Goal: Task Accomplishment & Management: Use online tool/utility

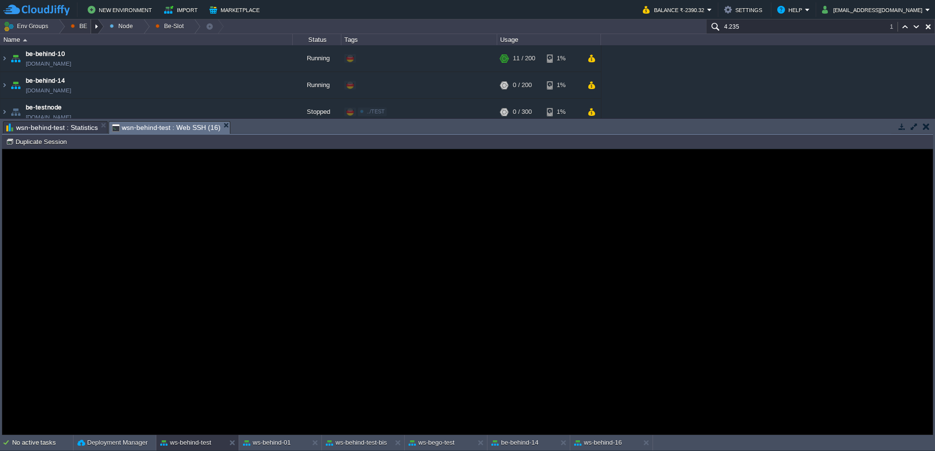
click at [94, 26] on div at bounding box center [97, 26] width 13 height 14
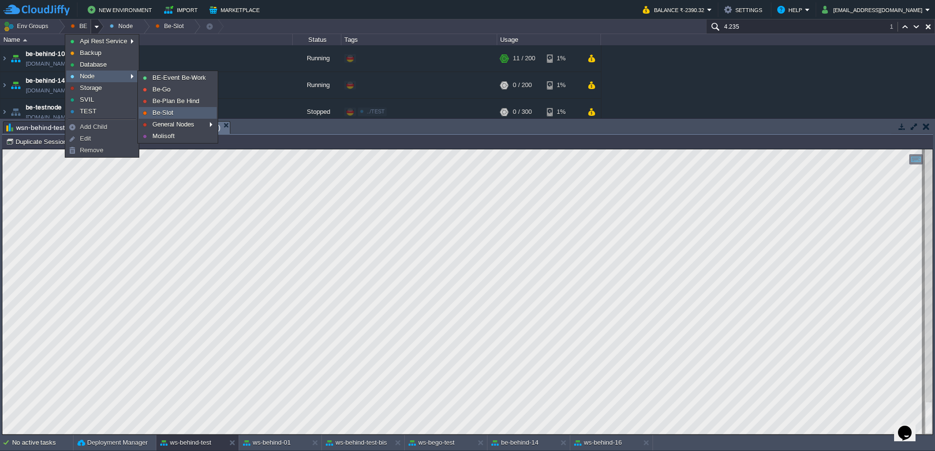
click at [162, 112] on span "Be-Slot" at bounding box center [162, 112] width 21 height 7
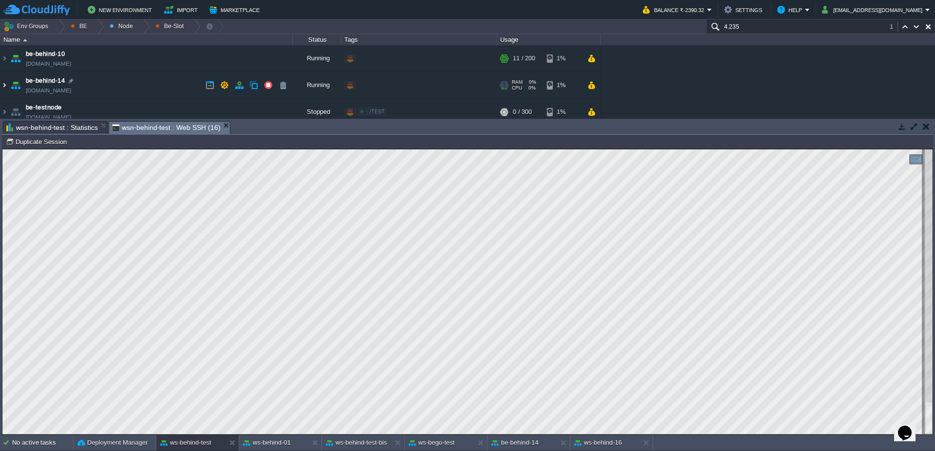
click at [0, 81] on img at bounding box center [4, 85] width 8 height 26
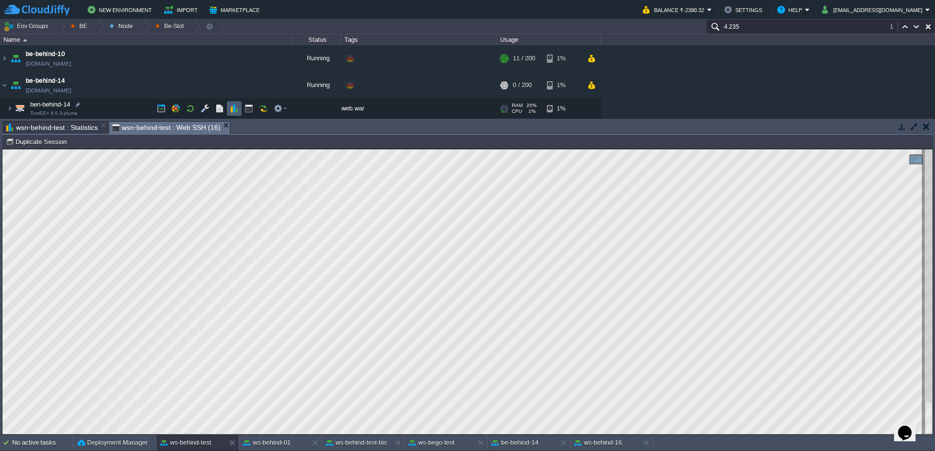
click at [232, 104] on td at bounding box center [234, 108] width 15 height 15
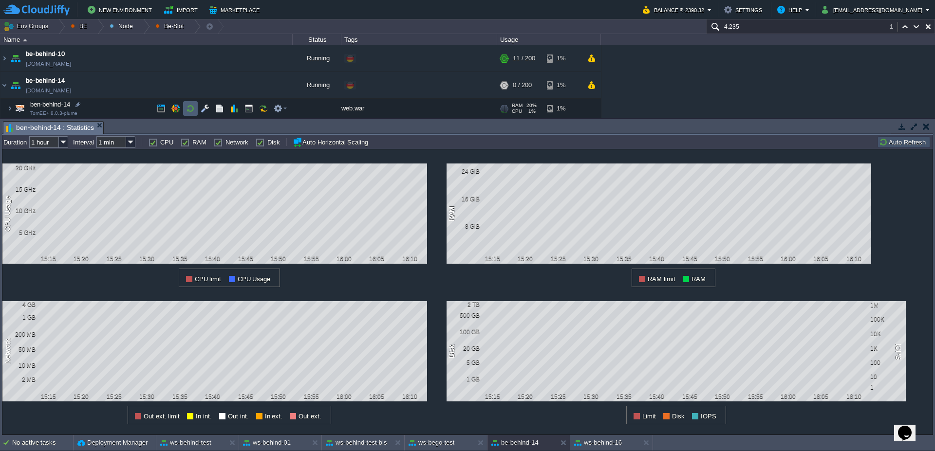
scroll to position [54, 0]
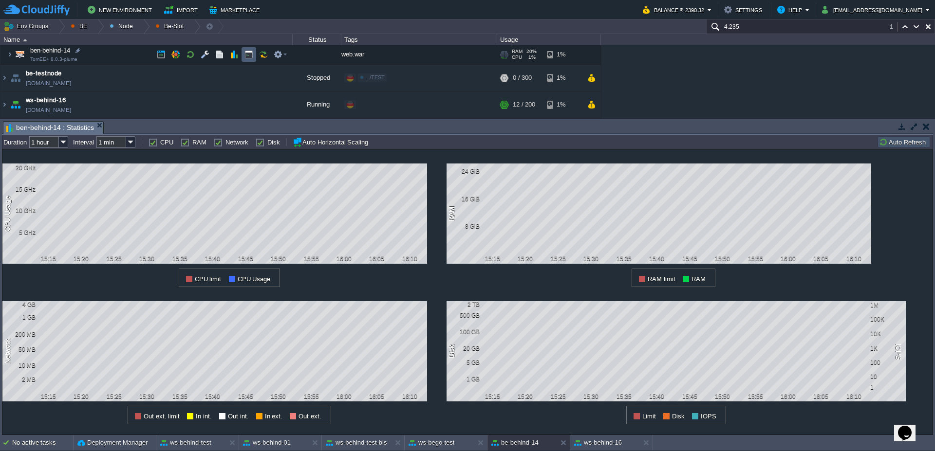
click at [248, 56] on button "button" at bounding box center [248, 54] width 9 height 9
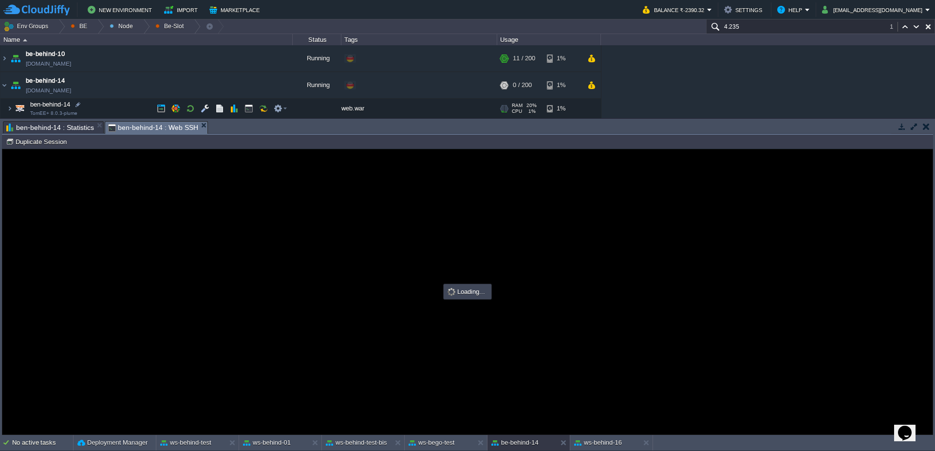
scroll to position [0, 0]
type input "#000000"
click at [10, 107] on img at bounding box center [10, 108] width 6 height 19
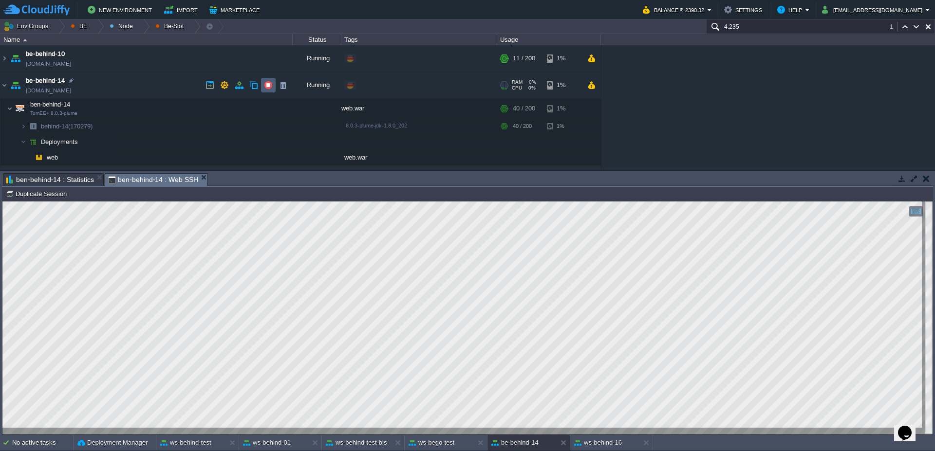
click at [267, 85] on button "button" at bounding box center [268, 85] width 9 height 9
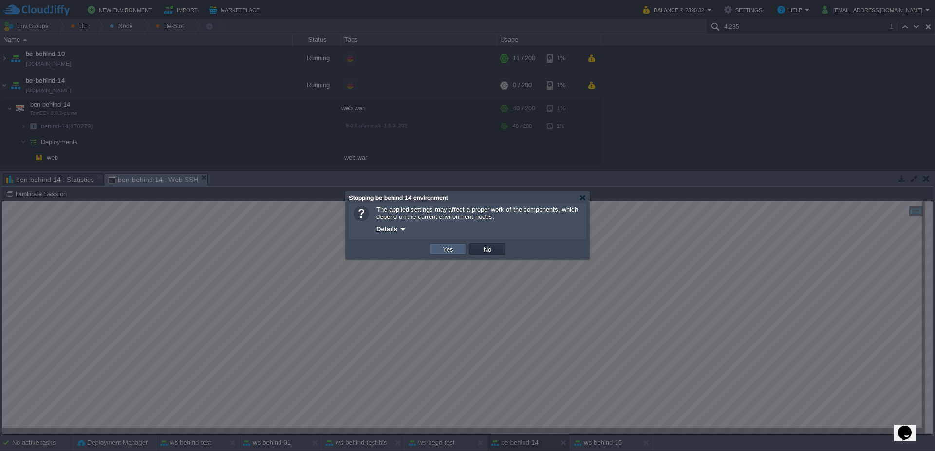
click at [451, 253] on button "Yes" at bounding box center [448, 249] width 17 height 9
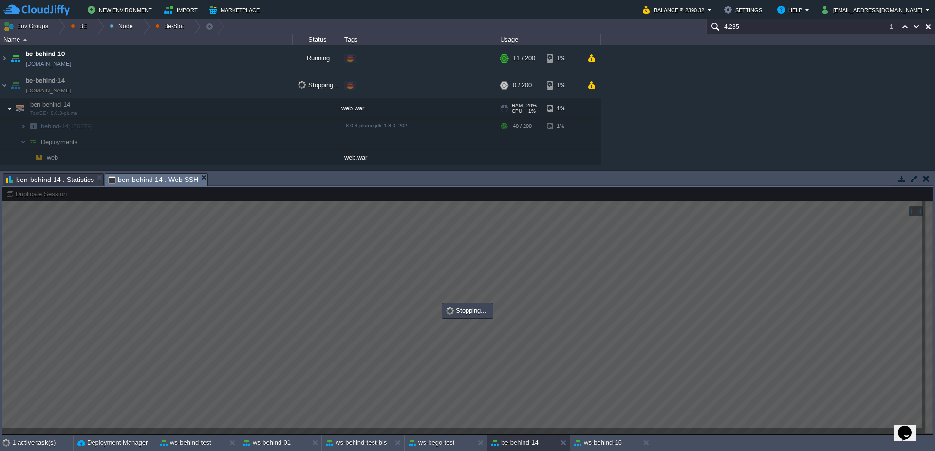
click at [9, 113] on img at bounding box center [10, 108] width 6 height 19
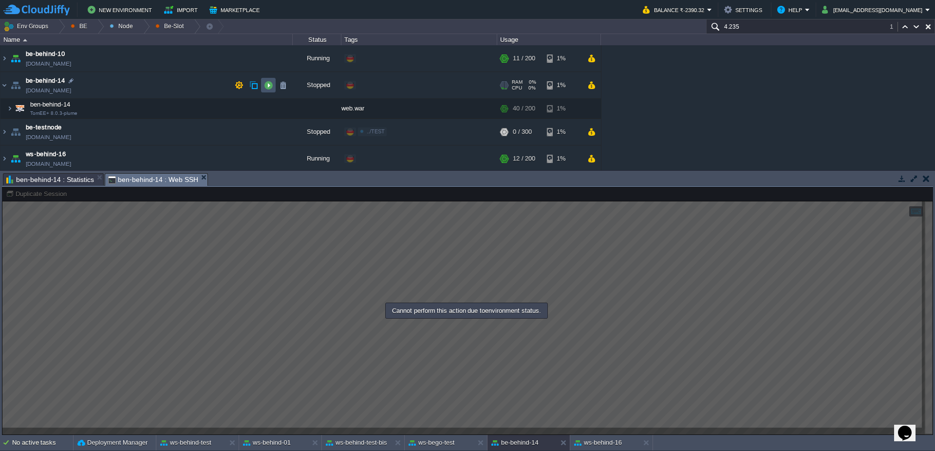
click at [268, 84] on button "button" at bounding box center [268, 85] width 9 height 9
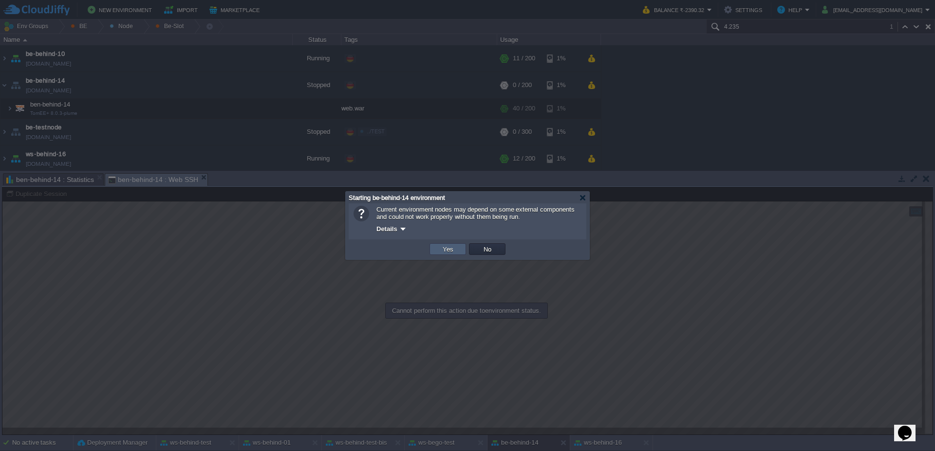
click at [446, 250] on button "Yes" at bounding box center [448, 249] width 17 height 9
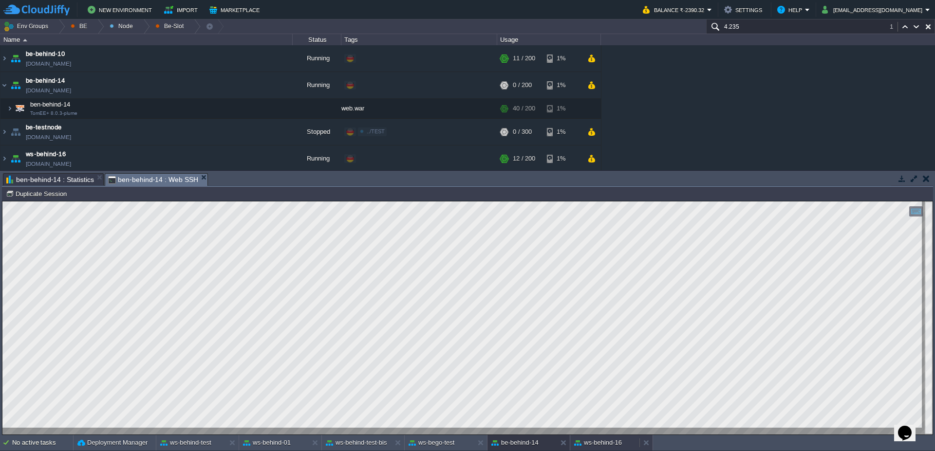
click at [609, 443] on button "ws-behind-16" at bounding box center [598, 443] width 48 height 10
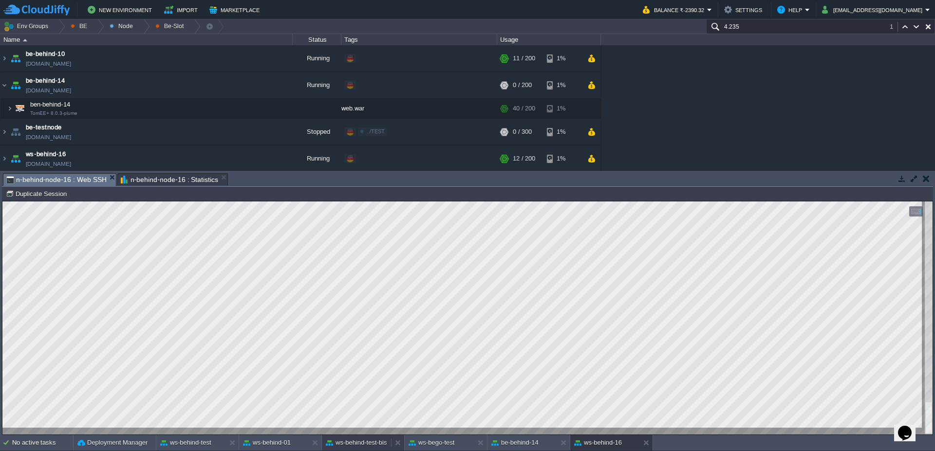
click at [356, 449] on div "ws-behind-test-bis" at bounding box center [356, 443] width 69 height 16
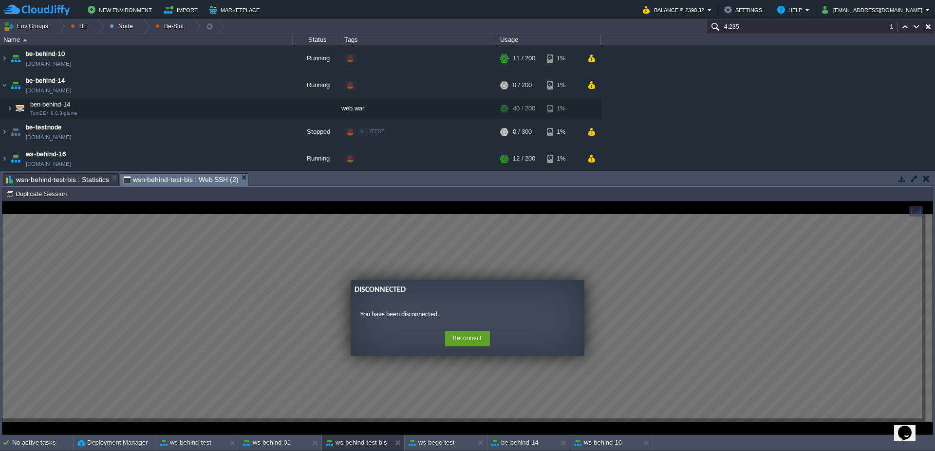
click at [475, 322] on form "Disconnected You have been disconnected. Home Reconnect Logout" at bounding box center [468, 319] width 234 height 76
click at [457, 337] on button "Reconnect" at bounding box center [467, 339] width 45 height 16
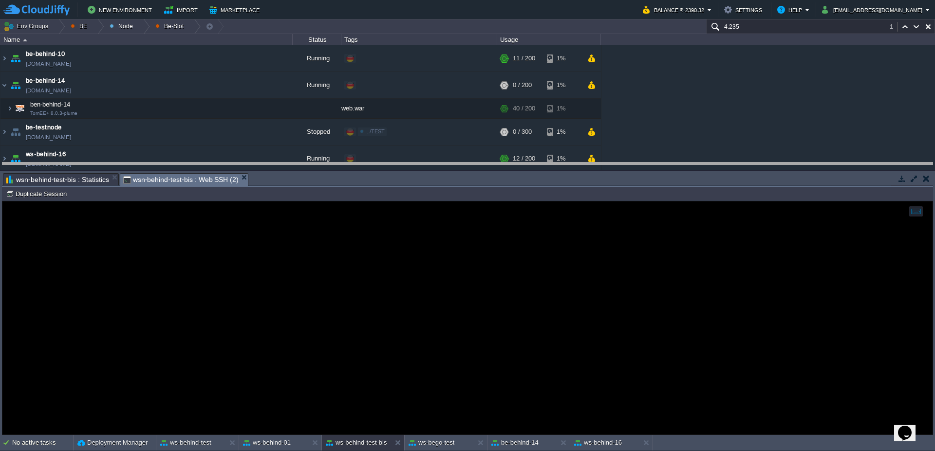
drag, startPoint x: 286, startPoint y: 180, endPoint x: 285, endPoint y: 168, distance: 11.7
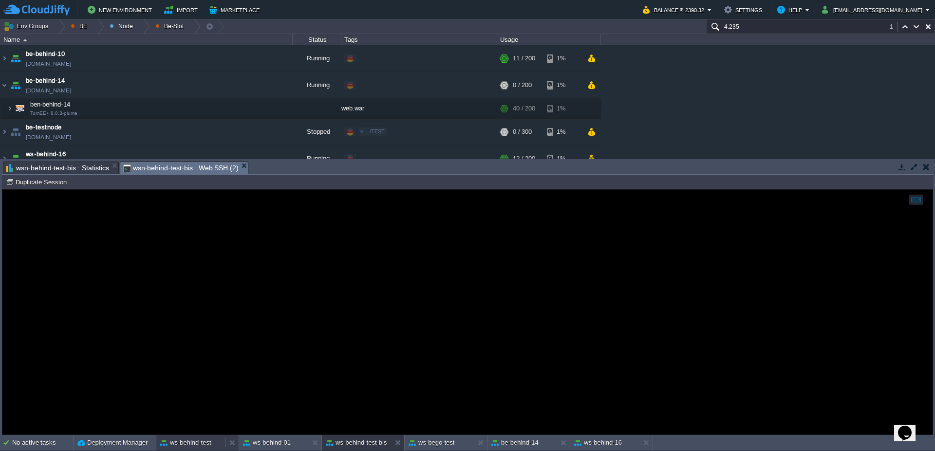
click at [173, 445] on button "ws-behind-test" at bounding box center [185, 443] width 51 height 10
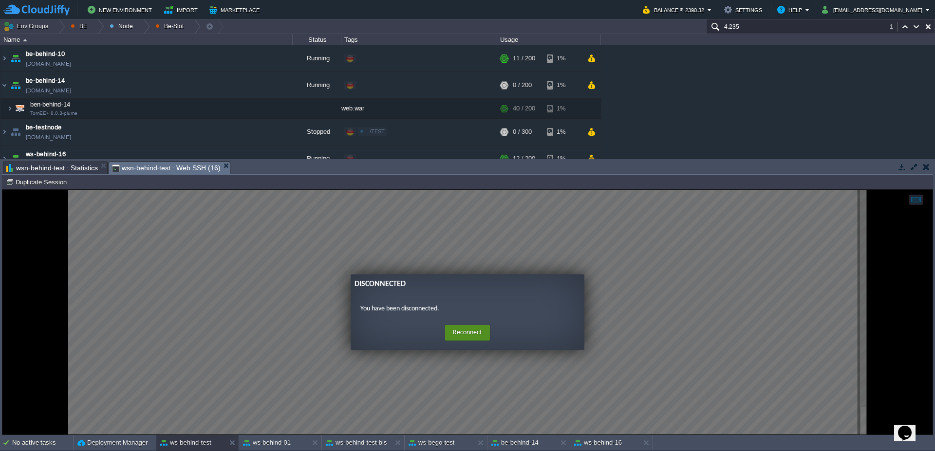
click at [463, 334] on button "Reconnect" at bounding box center [467, 333] width 45 height 16
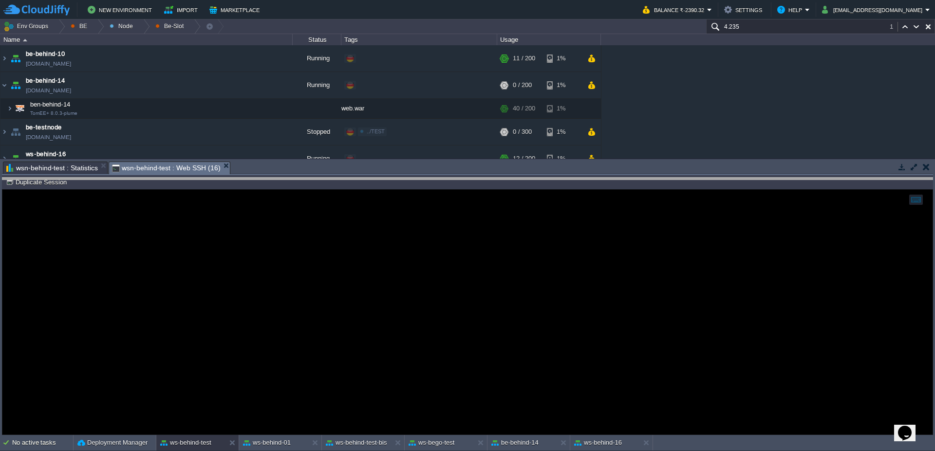
drag, startPoint x: 324, startPoint y: 173, endPoint x: 329, endPoint y: 190, distance: 17.6
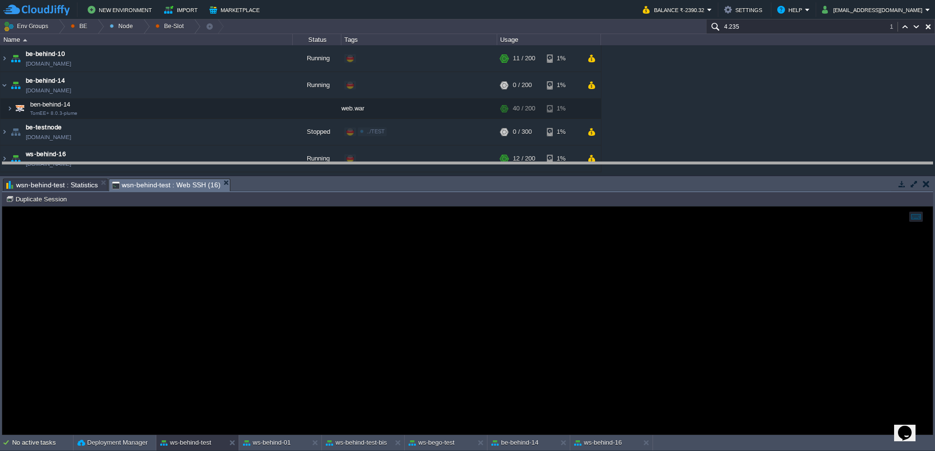
drag, startPoint x: 310, startPoint y: 189, endPoint x: 306, endPoint y: 165, distance: 24.2
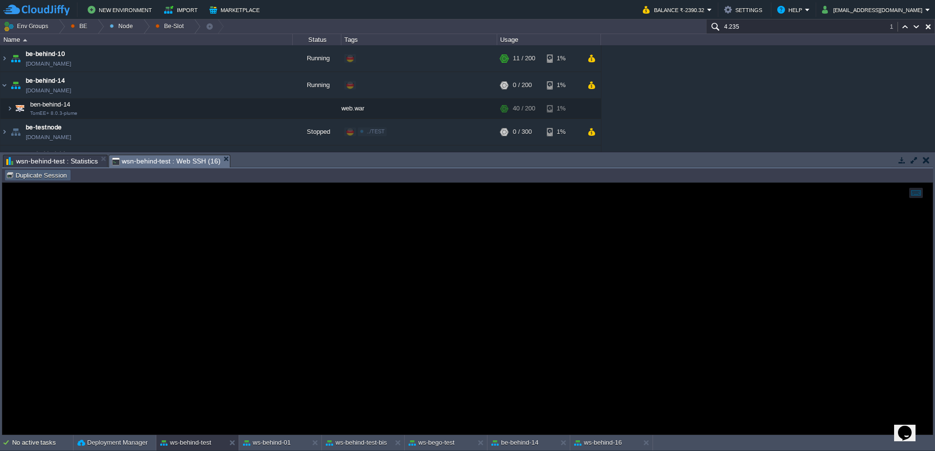
click at [35, 174] on button "Duplicate Session" at bounding box center [38, 175] width 64 height 9
type input "#000000"
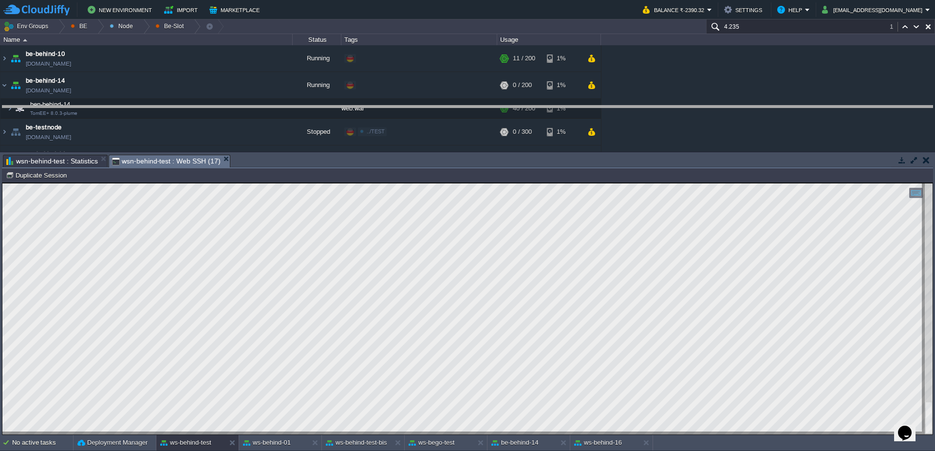
drag, startPoint x: 348, startPoint y: 163, endPoint x: 352, endPoint y: 113, distance: 49.4
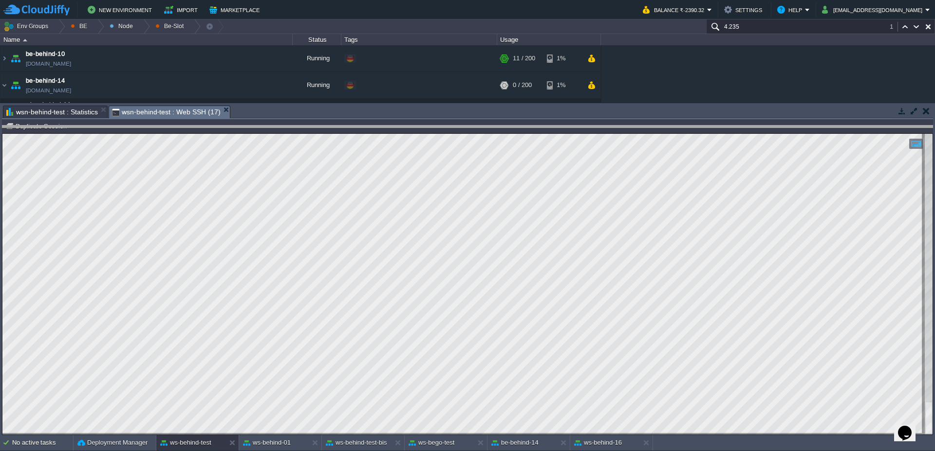
drag, startPoint x: 432, startPoint y: 113, endPoint x: 436, endPoint y: 134, distance: 21.2
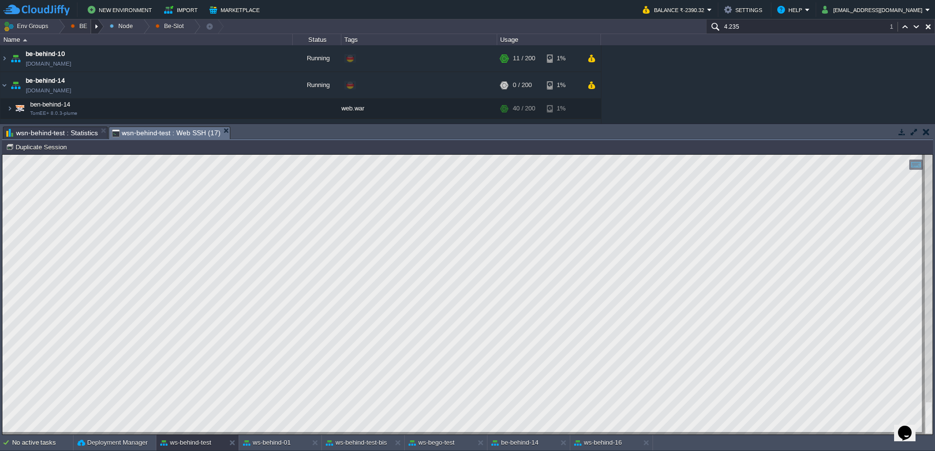
click at [92, 27] on div at bounding box center [97, 26] width 13 height 14
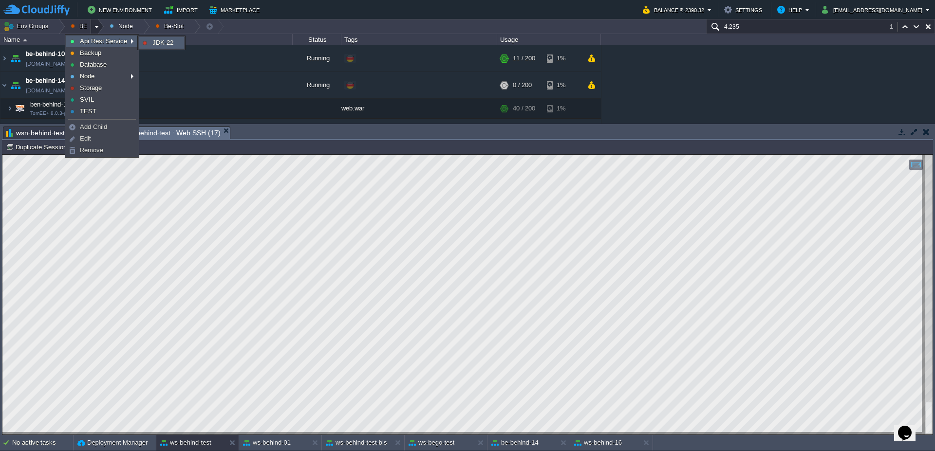
click at [151, 41] on link "JDK-22" at bounding box center [161, 42] width 44 height 11
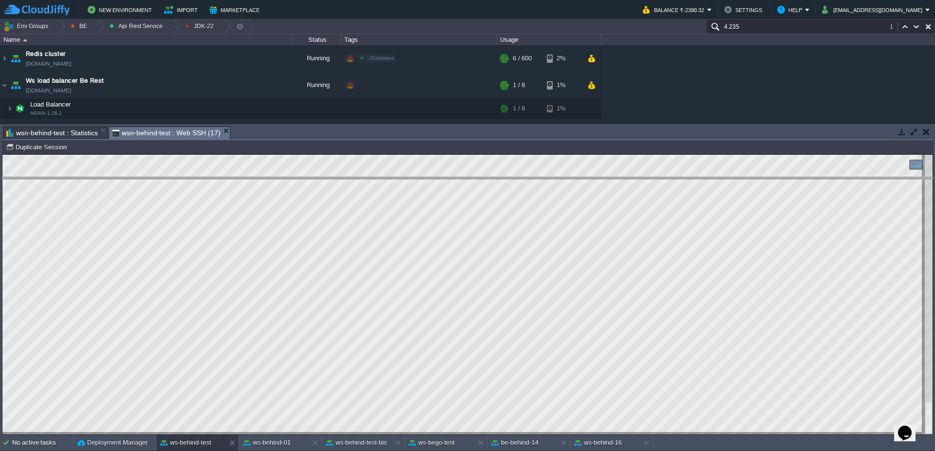
drag, startPoint x: 298, startPoint y: 133, endPoint x: 298, endPoint y: 184, distance: 50.7
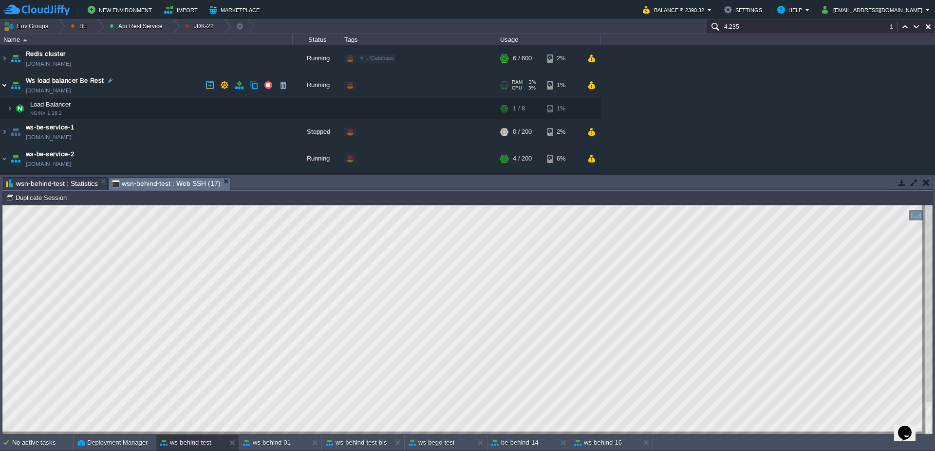
click at [0, 84] on img at bounding box center [4, 85] width 8 height 26
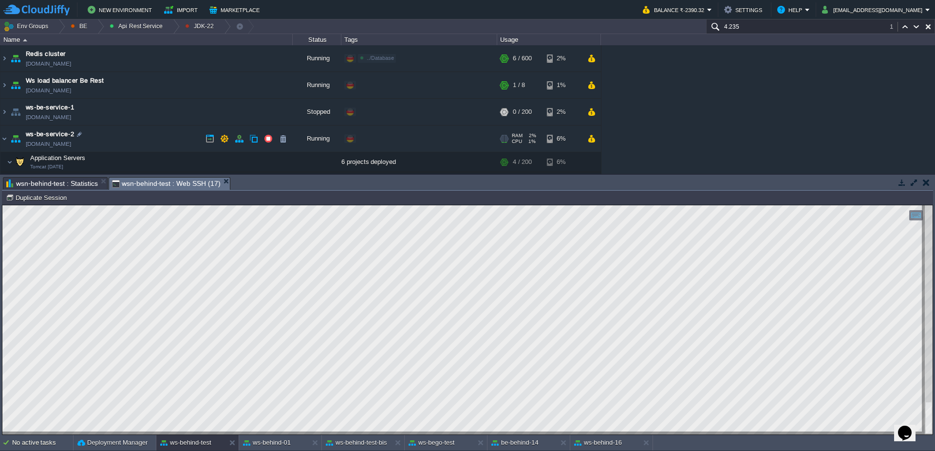
scroll to position [58, 0]
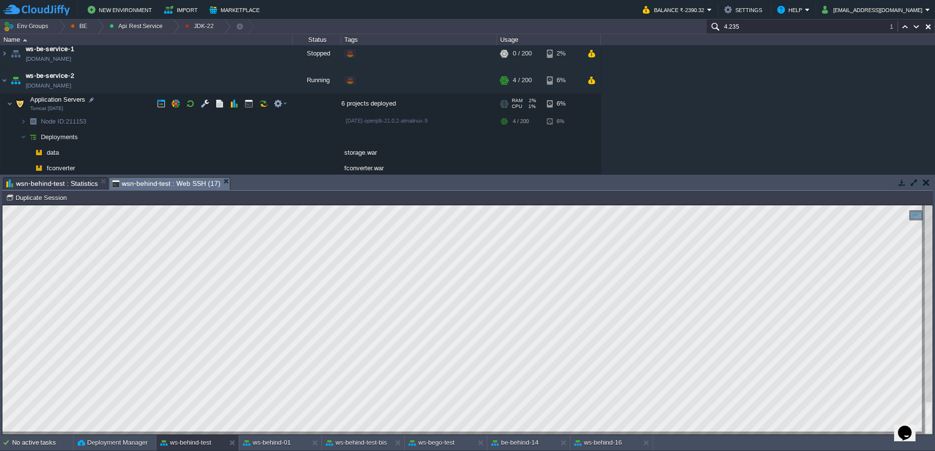
click at [6, 103] on span at bounding box center [3, 103] width 6 height 7
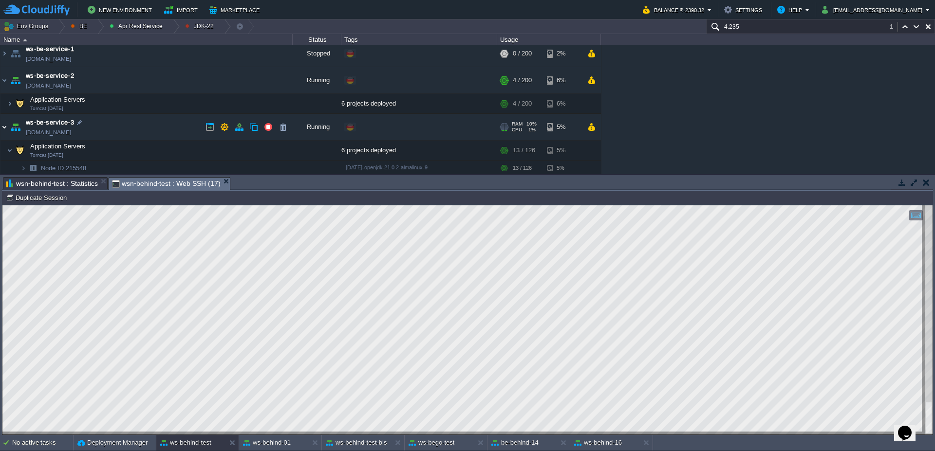
click at [0, 129] on img at bounding box center [4, 127] width 8 height 26
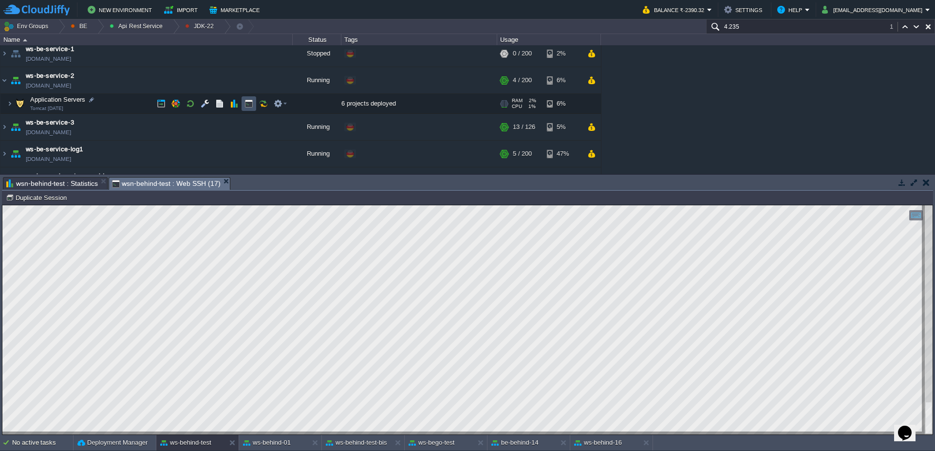
click at [245, 103] on button "button" at bounding box center [248, 103] width 9 height 9
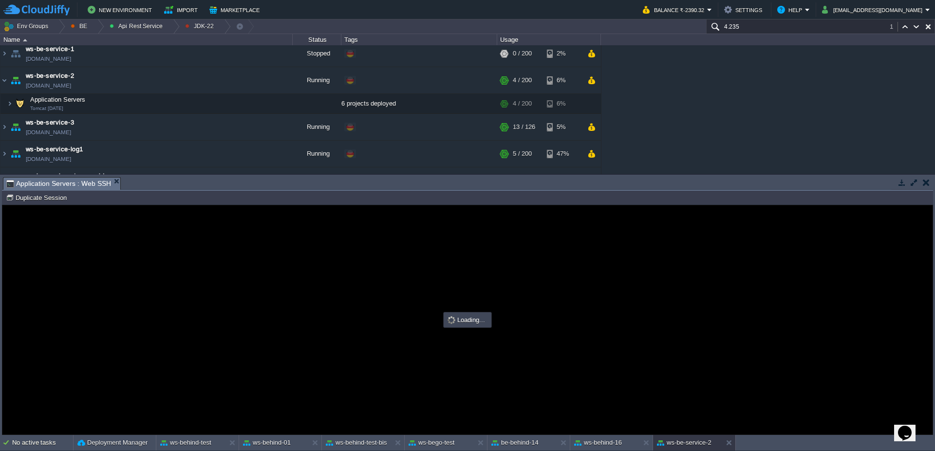
scroll to position [0, 0]
type input "#000000"
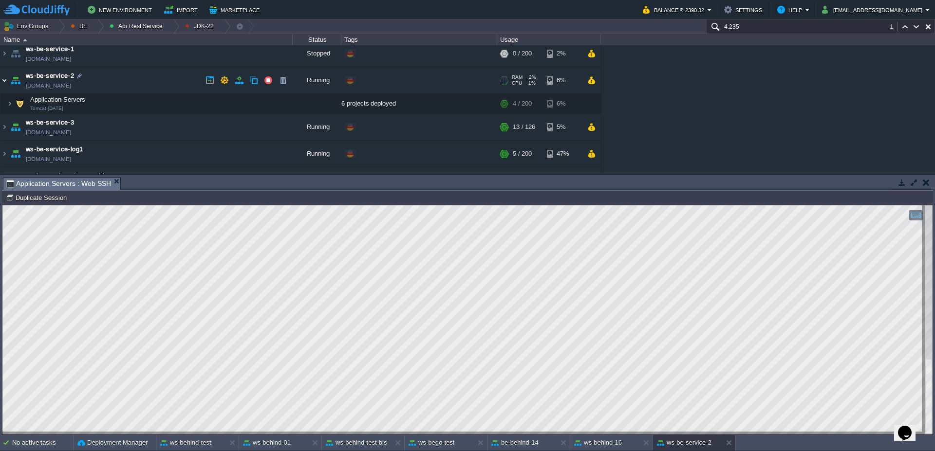
click at [3, 84] on img at bounding box center [4, 80] width 8 height 26
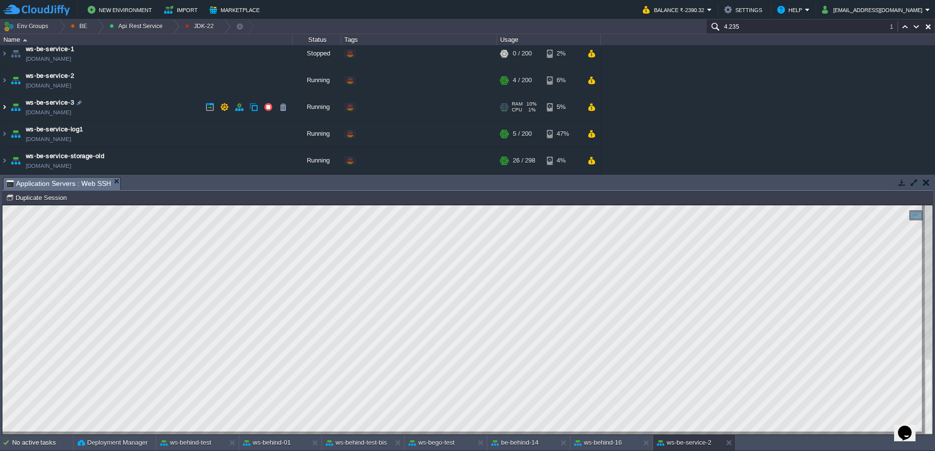
click at [2, 112] on img at bounding box center [4, 107] width 8 height 26
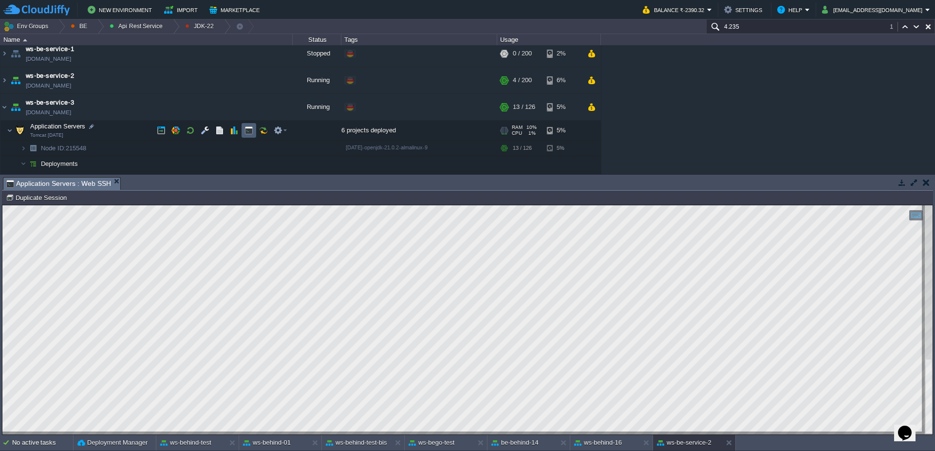
click at [256, 134] on td at bounding box center [249, 130] width 15 height 15
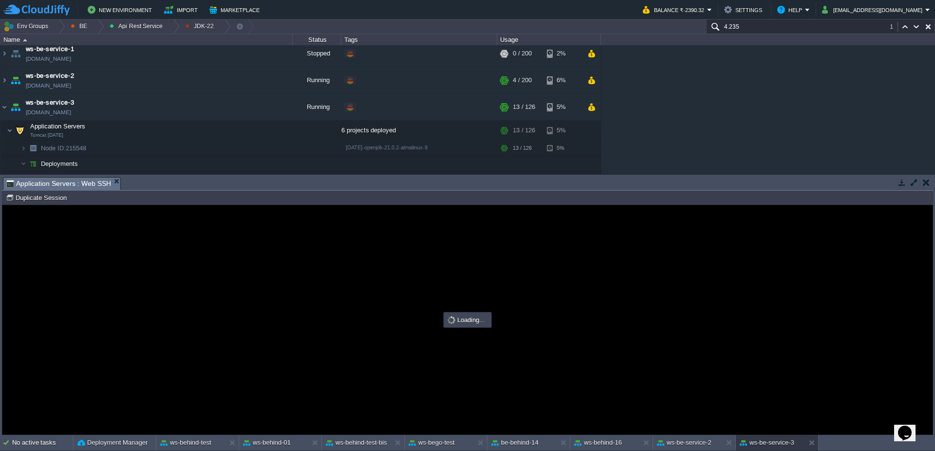
type input "#000000"
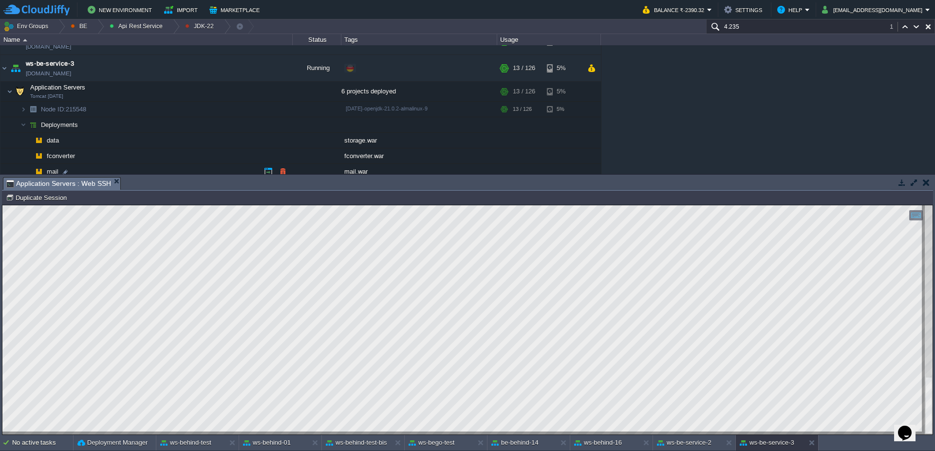
scroll to position [117, 0]
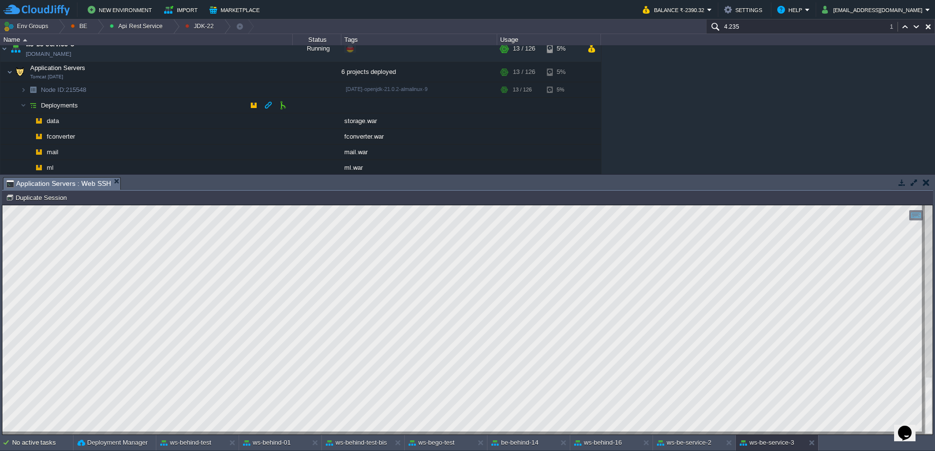
click at [16, 105] on img at bounding box center [14, 102] width 14 height 9
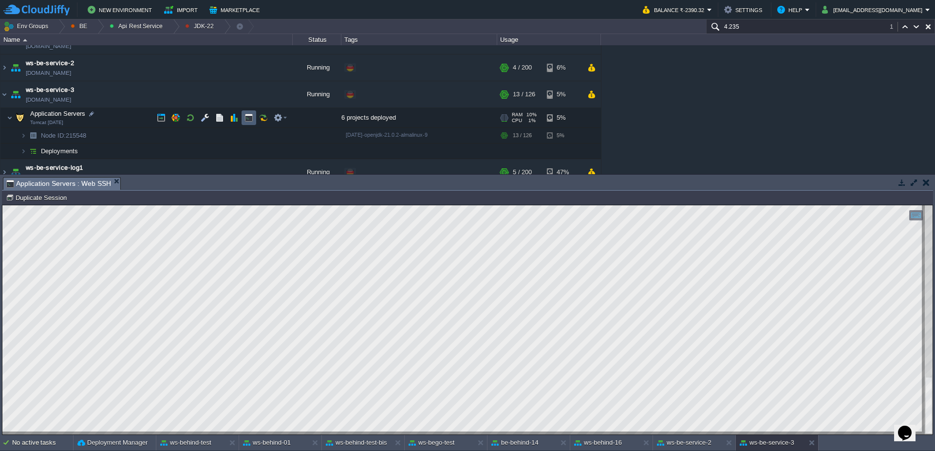
scroll to position [51, 0]
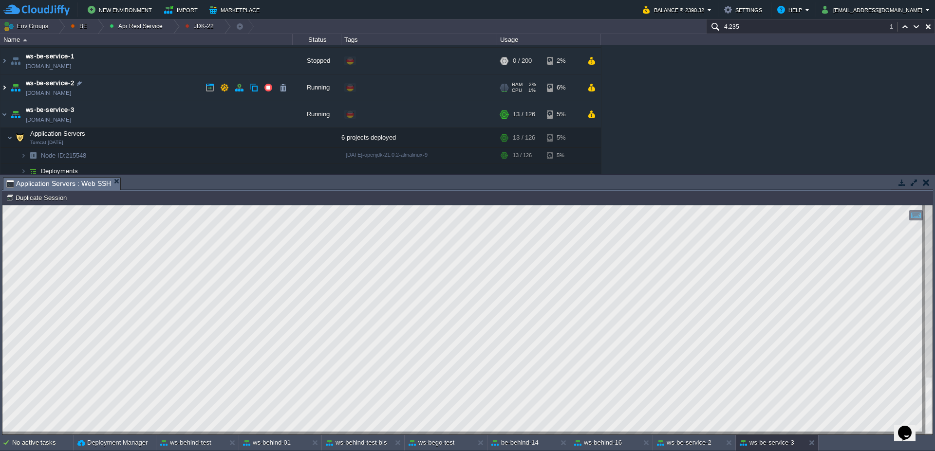
click at [2, 88] on img at bounding box center [4, 88] width 8 height 26
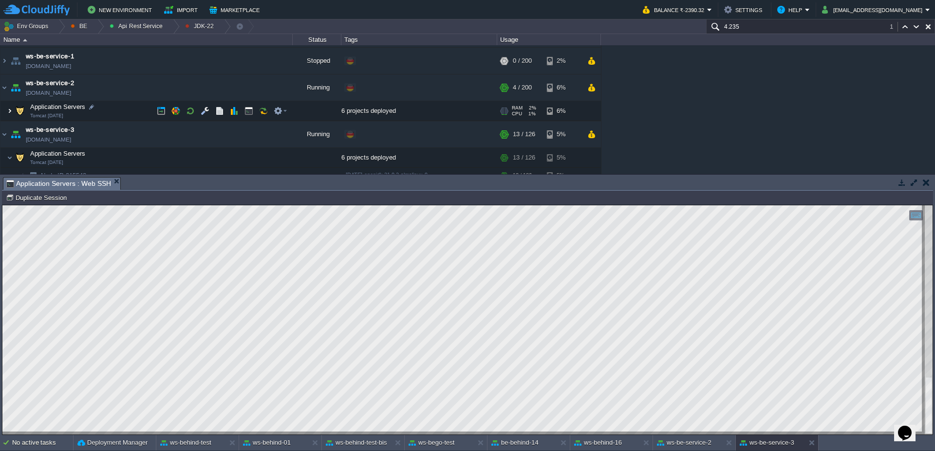
click at [8, 112] on img at bounding box center [10, 110] width 6 height 19
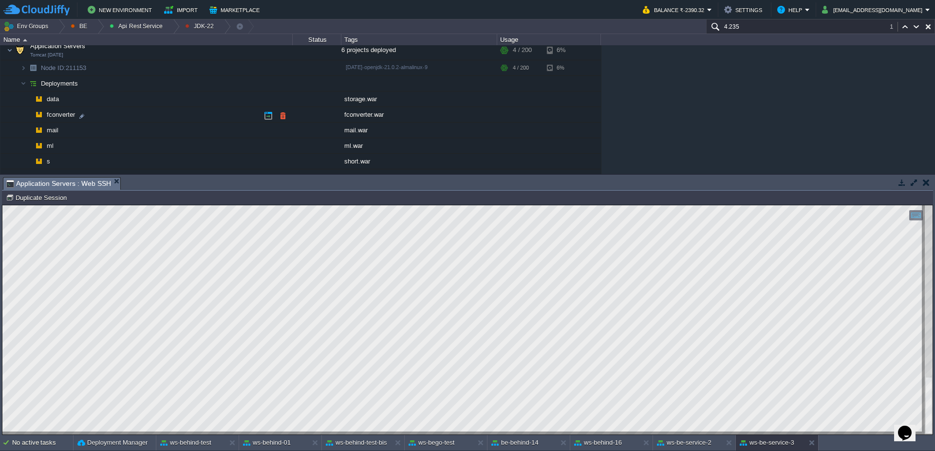
scroll to position [110, 0]
click at [21, 84] on img at bounding box center [23, 85] width 6 height 15
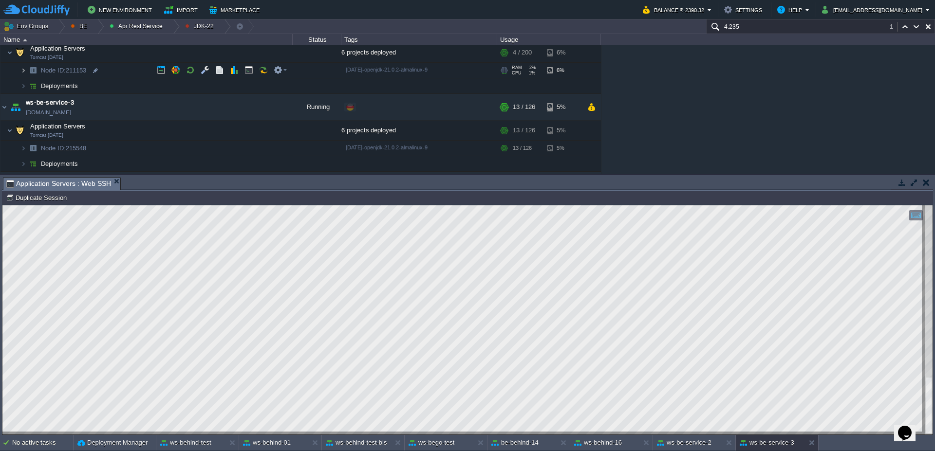
click at [21, 70] on img at bounding box center [23, 70] width 6 height 15
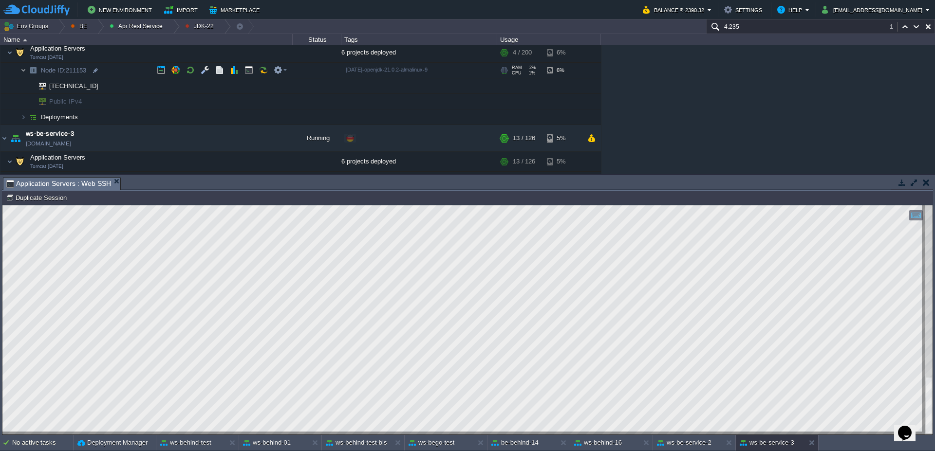
click at [22, 71] on img at bounding box center [23, 70] width 6 height 15
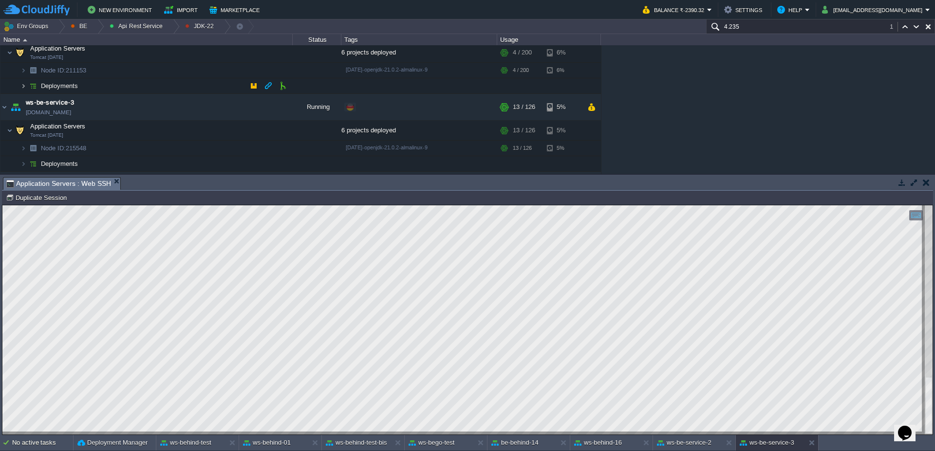
click at [22, 87] on img at bounding box center [23, 85] width 6 height 15
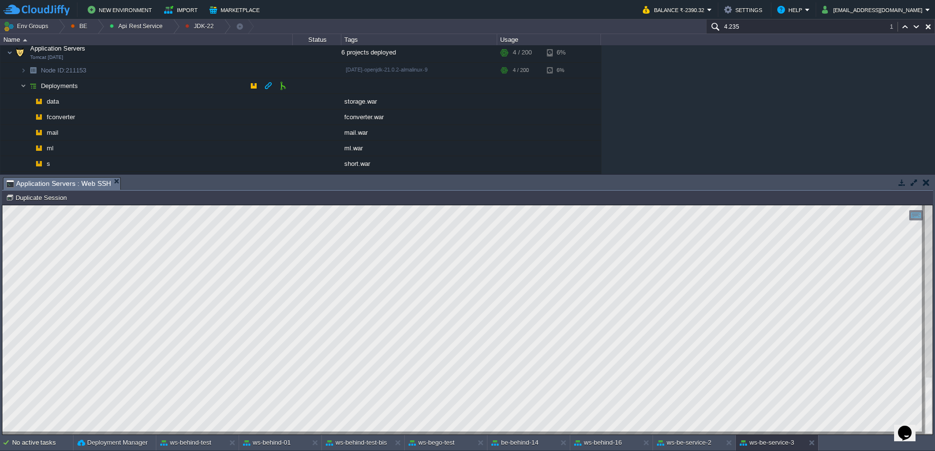
click at [22, 90] on img at bounding box center [23, 85] width 6 height 15
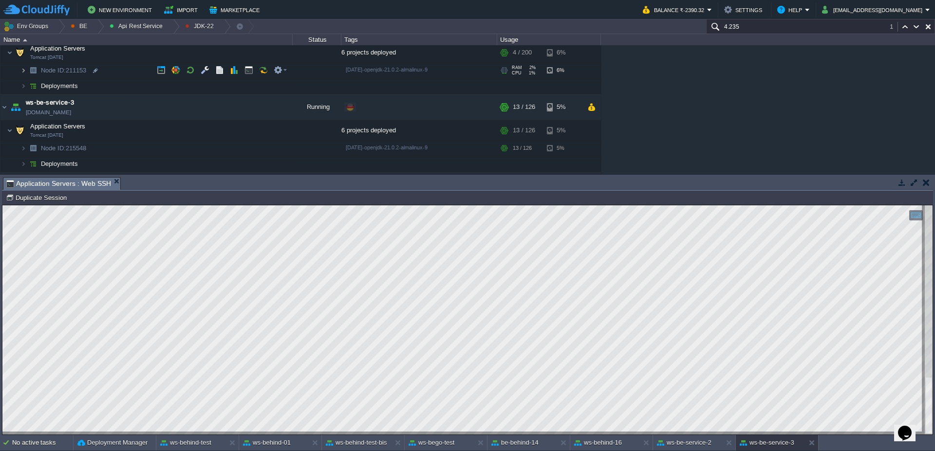
click at [24, 69] on img at bounding box center [23, 70] width 6 height 15
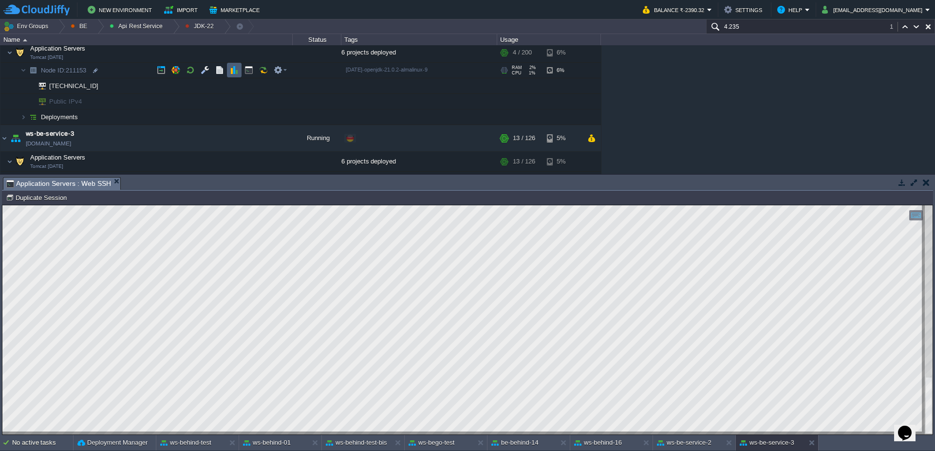
scroll to position [51, 0]
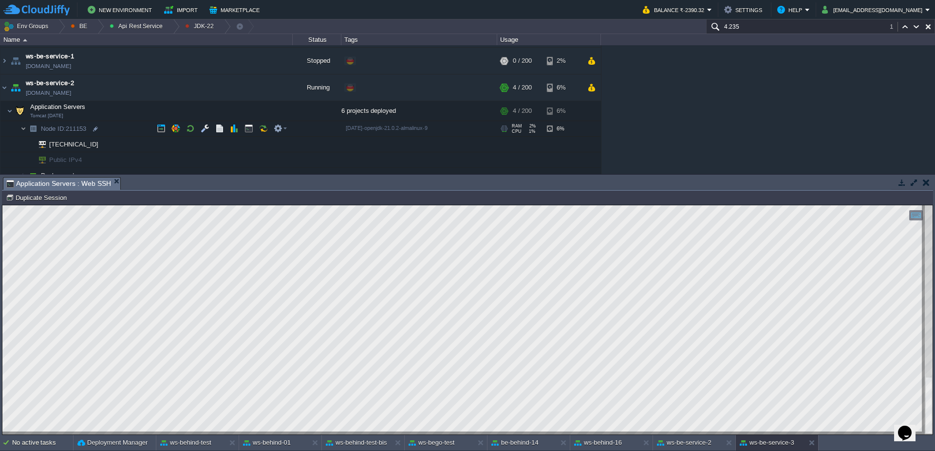
click at [20, 128] on img at bounding box center [14, 125] width 14 height 9
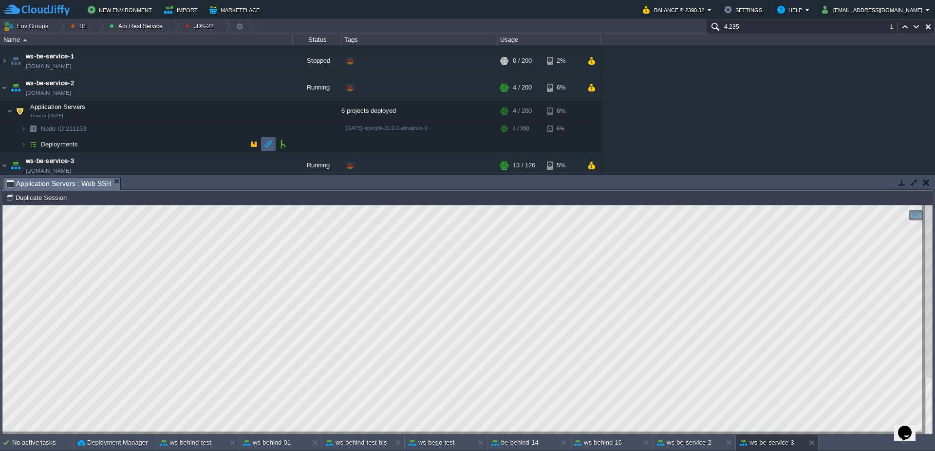
click at [268, 147] on button "button" at bounding box center [268, 144] width 9 height 9
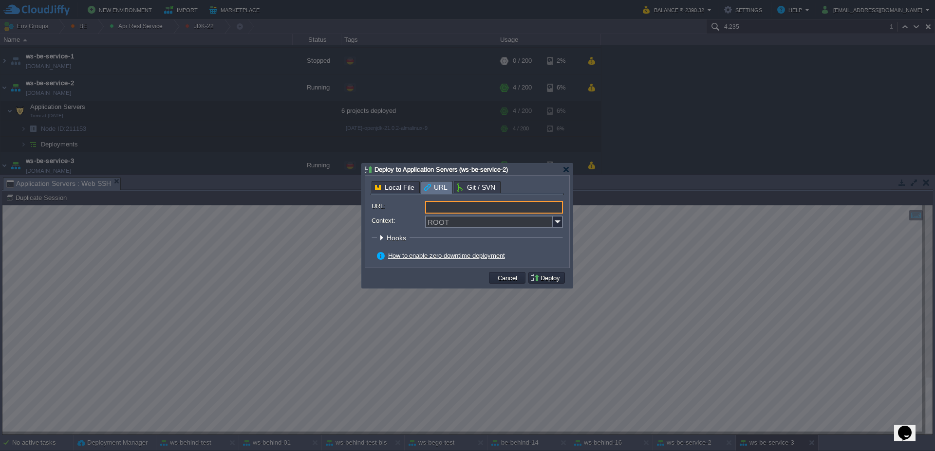
click at [495, 211] on input "URL:" at bounding box center [494, 207] width 138 height 13
type input "[URL][DOMAIN_NAME]"
click at [558, 219] on img at bounding box center [558, 222] width 10 height 13
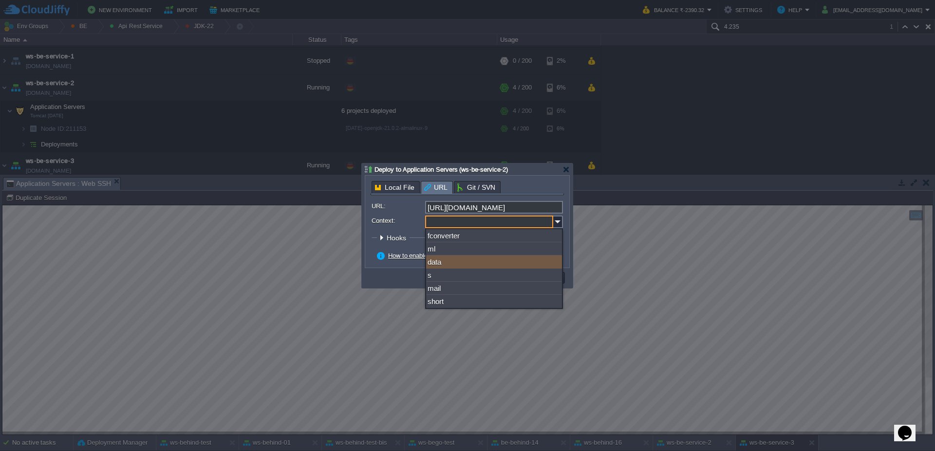
click at [517, 265] on div "data" at bounding box center [494, 262] width 136 height 13
type input "data"
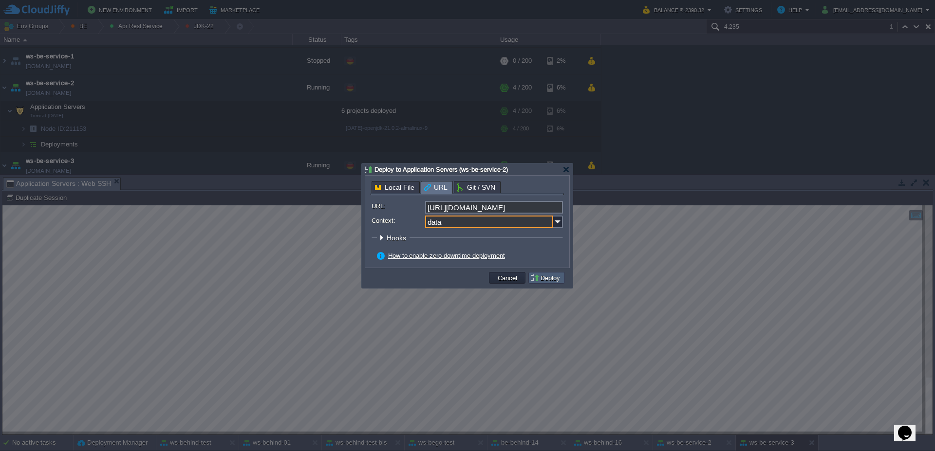
click at [549, 282] on button "Deploy" at bounding box center [546, 278] width 33 height 9
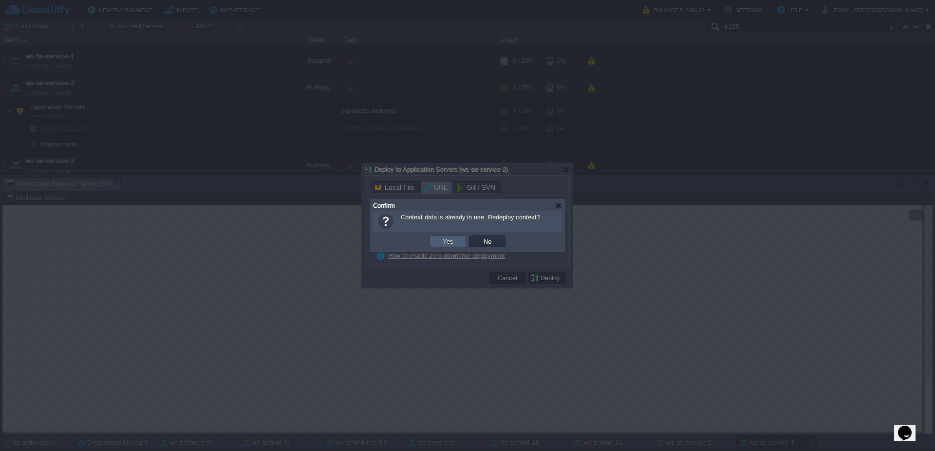
click at [451, 243] on button "Yes" at bounding box center [448, 241] width 17 height 9
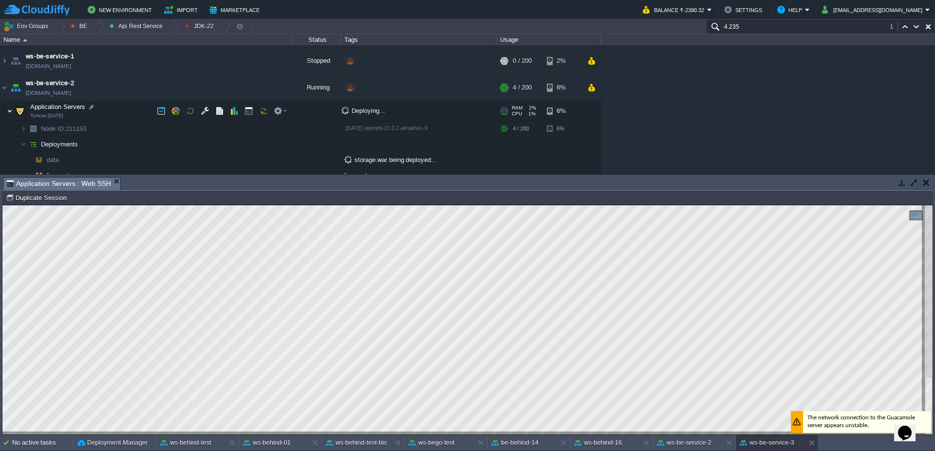
click at [9, 110] on img at bounding box center [10, 110] width 6 height 19
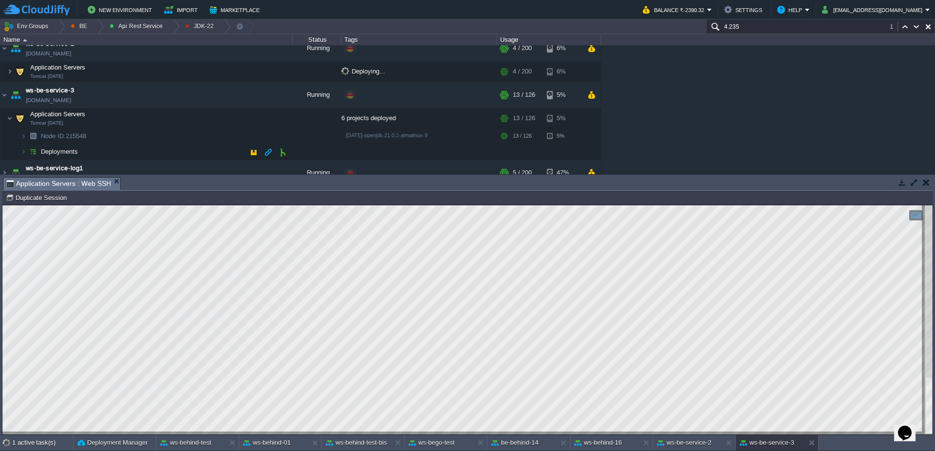
scroll to position [110, 0]
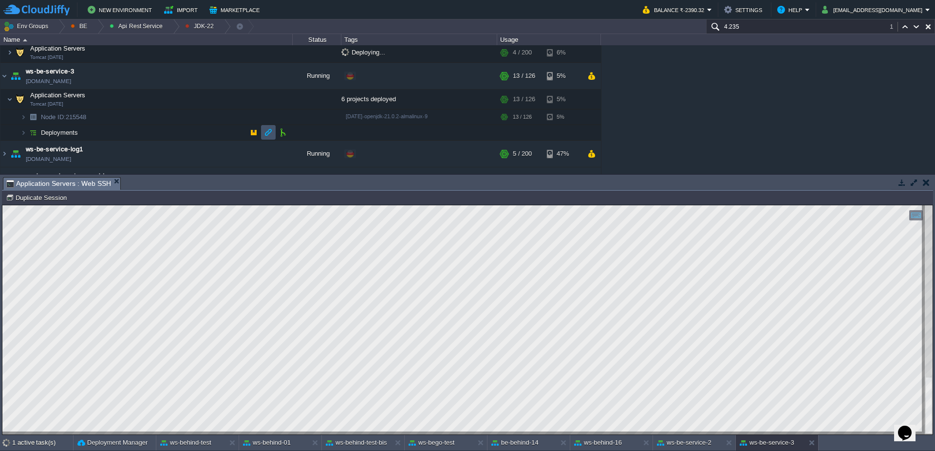
click at [269, 135] on button "button" at bounding box center [268, 132] width 9 height 9
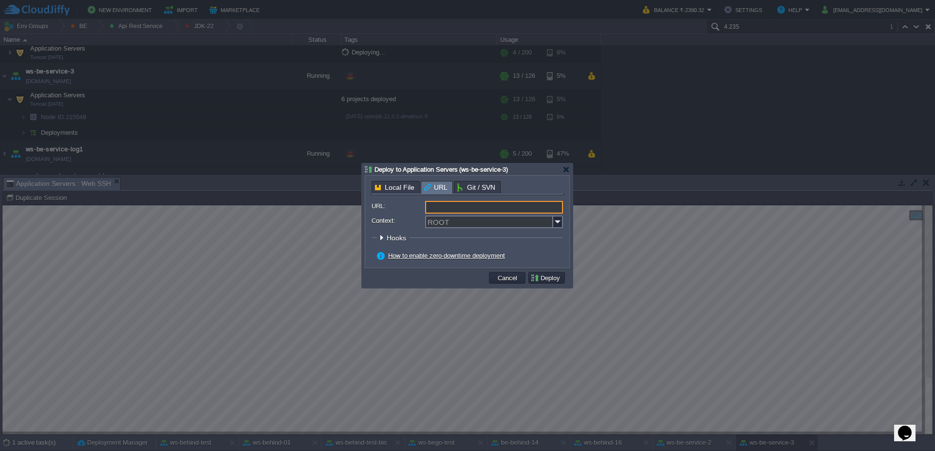
click at [544, 210] on input "URL:" at bounding box center [494, 207] width 138 height 13
type input "[URL][DOMAIN_NAME]"
click at [559, 218] on img at bounding box center [558, 222] width 10 height 13
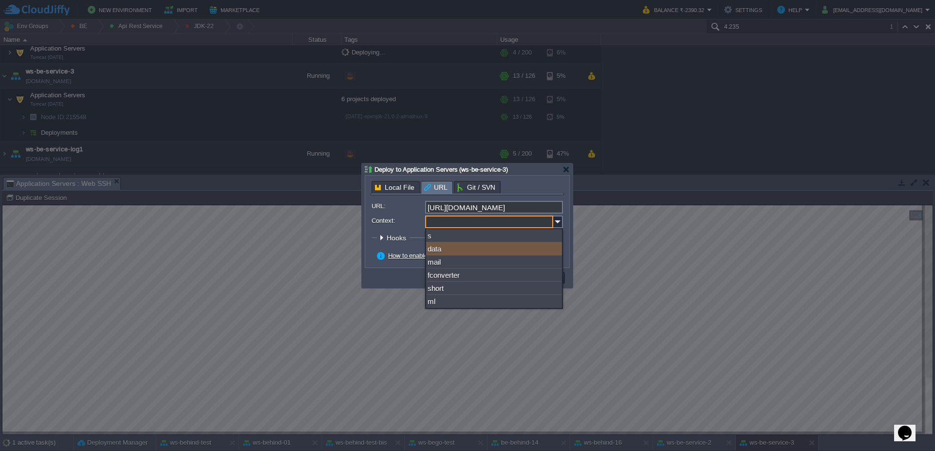
click at [488, 250] on div "data" at bounding box center [494, 249] width 136 height 13
type input "data"
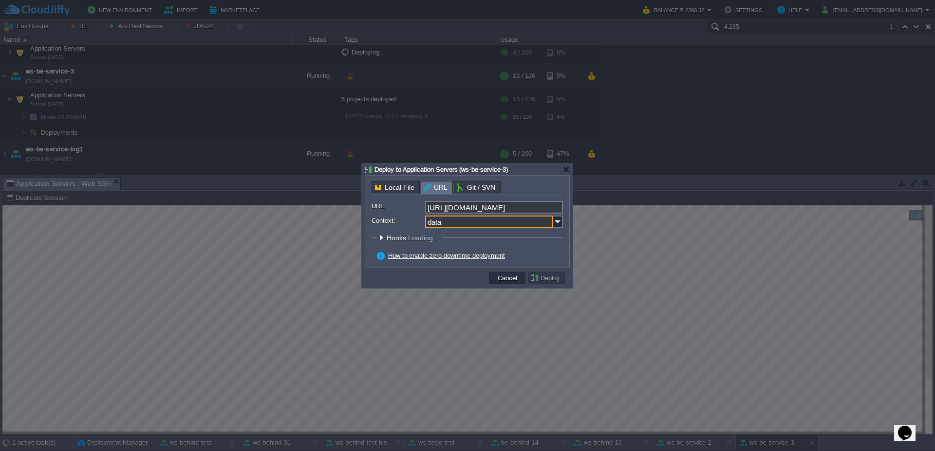
click at [539, 249] on form "URL: [URL][DOMAIN_NAME] Context: data Hooks: Loading... Pre Build Post Pre Depl…" at bounding box center [467, 231] width 191 height 61
click at [540, 279] on button "Deploy" at bounding box center [546, 278] width 33 height 9
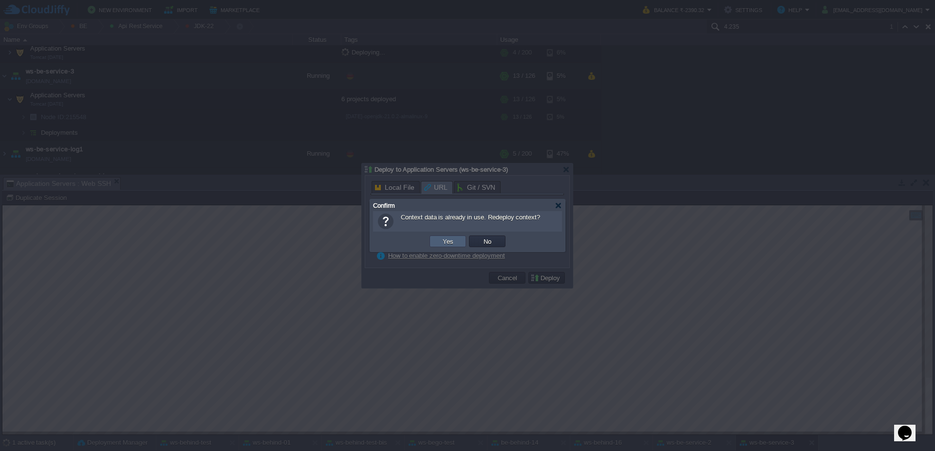
click at [454, 245] on button "Yes" at bounding box center [448, 241] width 17 height 9
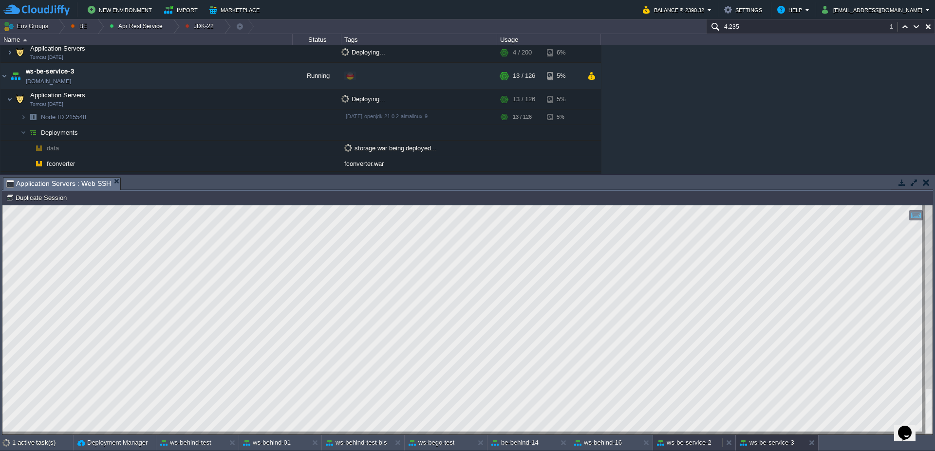
click at [678, 441] on button "ws-be-service-2" at bounding box center [684, 443] width 55 height 10
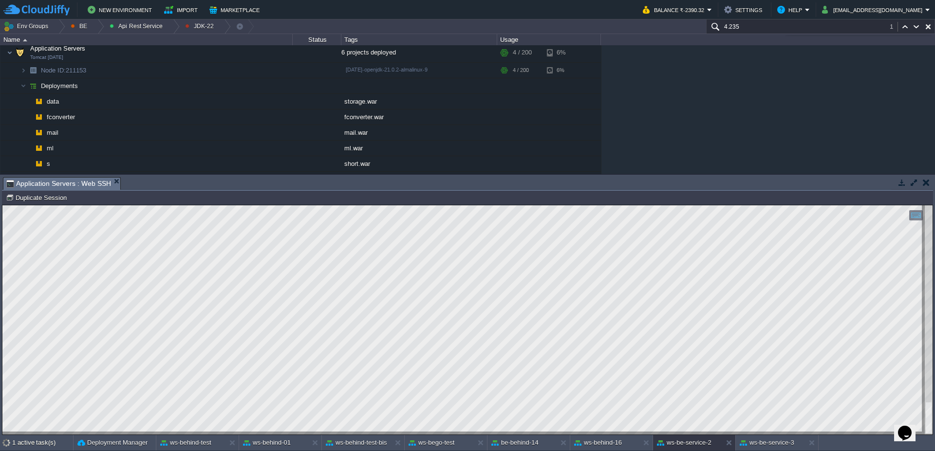
scroll to position [109, 0]
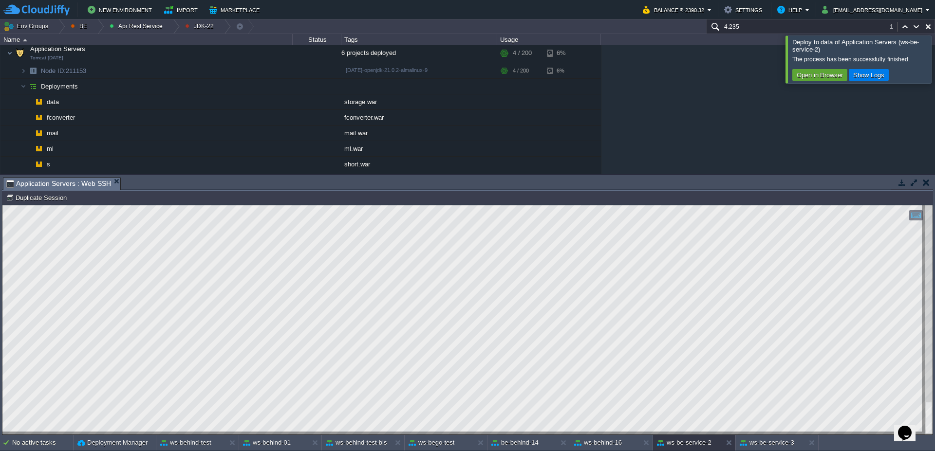
click at [935, 48] on div at bounding box center [947, 59] width 0 height 47
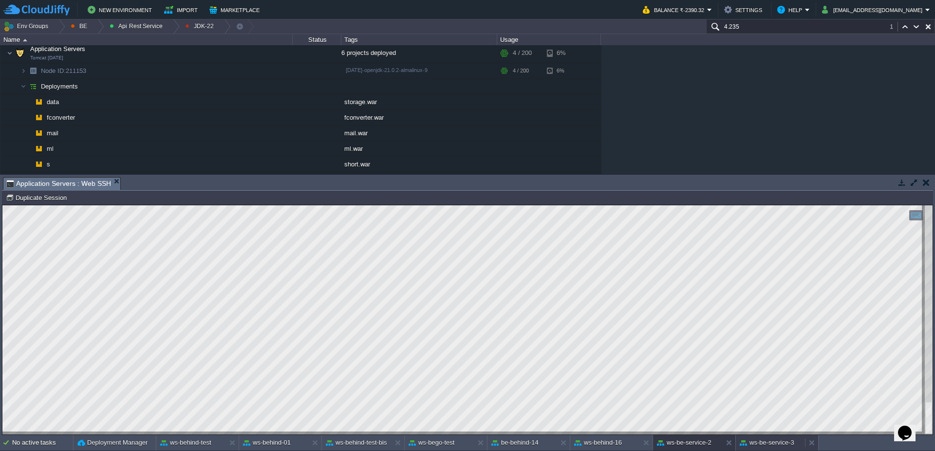
click at [763, 449] on div "ws-be-service-3" at bounding box center [770, 443] width 69 height 16
click at [696, 444] on button "ws-be-service-2" at bounding box center [684, 443] width 55 height 10
click at [779, 445] on button "ws-be-service-3" at bounding box center [767, 443] width 55 height 10
click at [680, 450] on div "ws-be-service-2" at bounding box center [687, 443] width 69 height 16
click at [769, 442] on button "ws-be-service-3" at bounding box center [767, 443] width 55 height 10
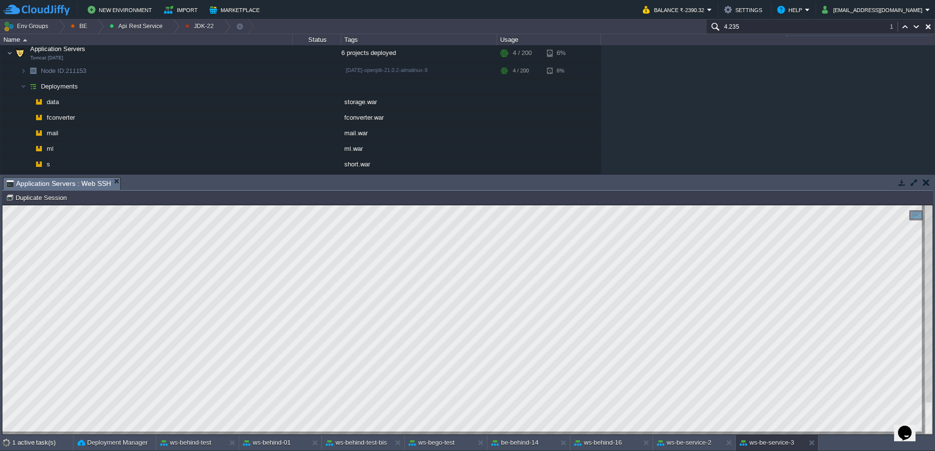
scroll to position [212, 0]
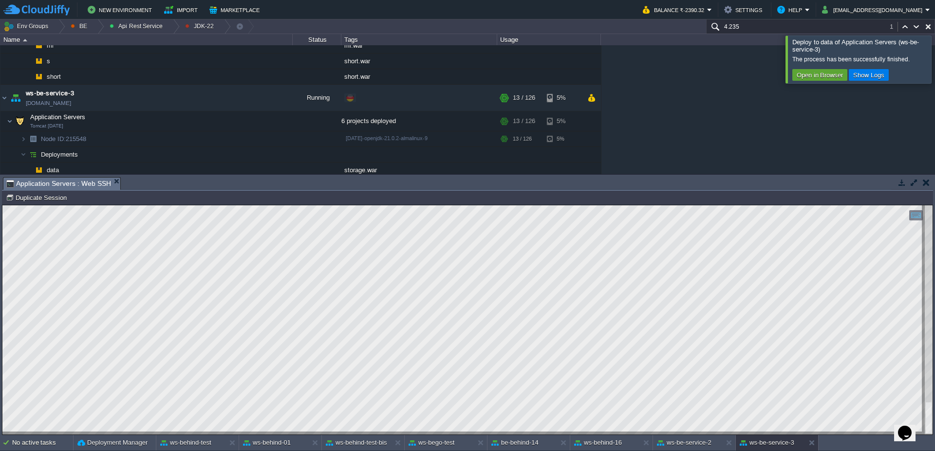
click at [935, 60] on div at bounding box center [947, 59] width 0 height 47
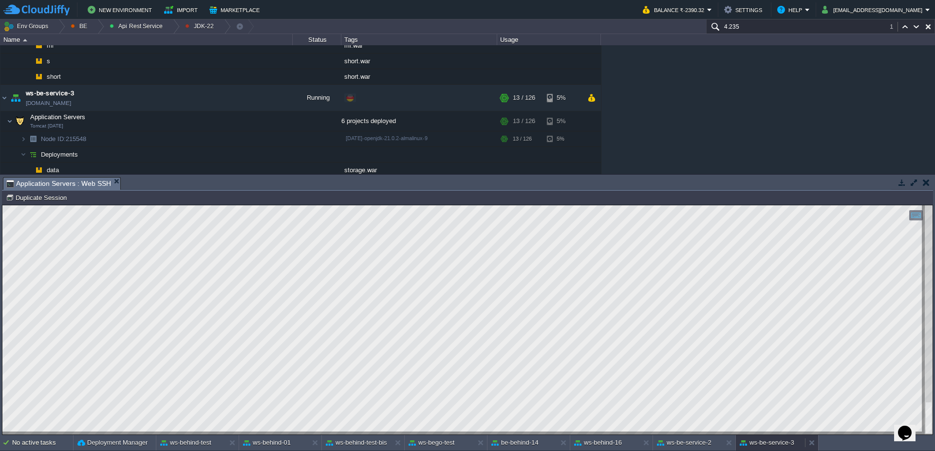
click at [780, 446] on button "ws-be-service-3" at bounding box center [767, 443] width 55 height 10
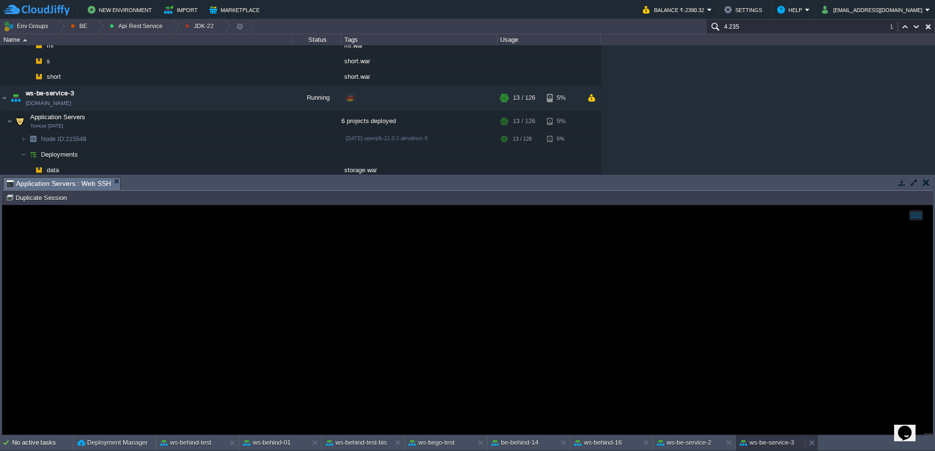
scroll to position [87, 0]
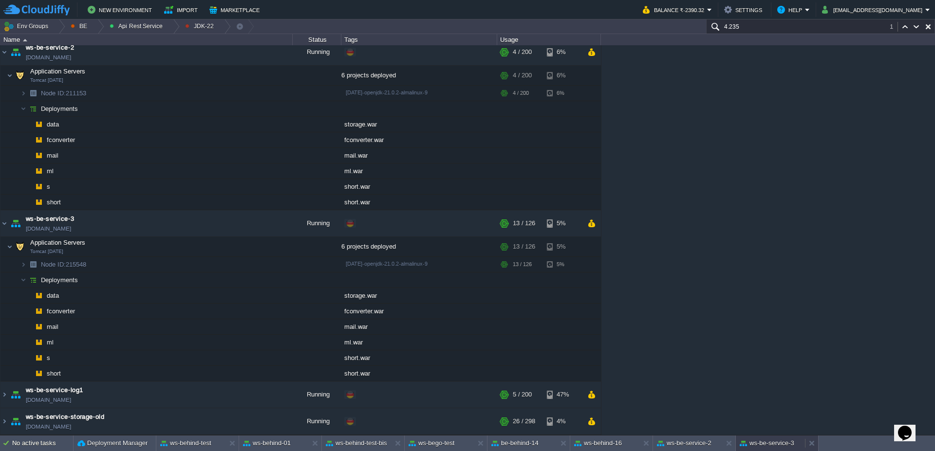
click at [777, 450] on div "ws-be-service-3" at bounding box center [770, 444] width 69 height 16
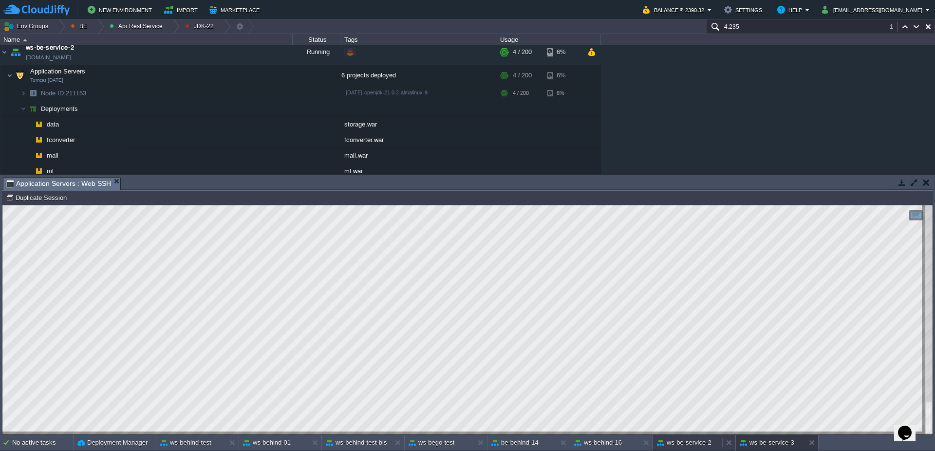
click at [702, 445] on button "ws-be-service-2" at bounding box center [684, 443] width 55 height 10
click at [778, 445] on button "ws-be-service-3" at bounding box center [767, 443] width 55 height 10
click at [808, 443] on div at bounding box center [811, 443] width 13 height 16
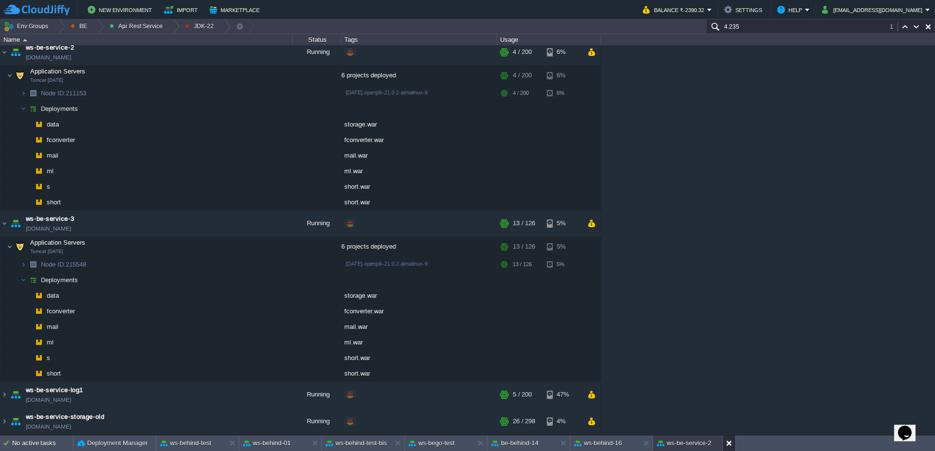
click at [727, 444] on button at bounding box center [731, 444] width 10 height 10
click at [597, 443] on button "ws-behind-16" at bounding box center [598, 444] width 48 height 10
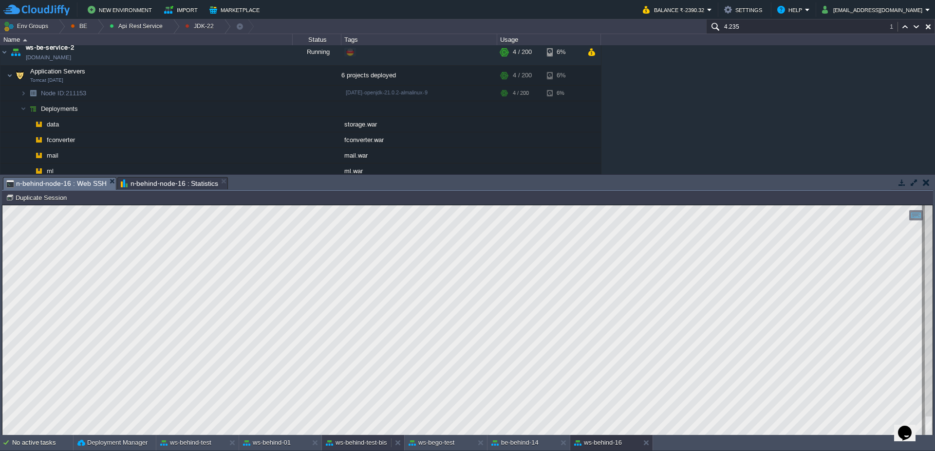
click at [350, 443] on button "ws-behind-test-bis" at bounding box center [356, 443] width 61 height 10
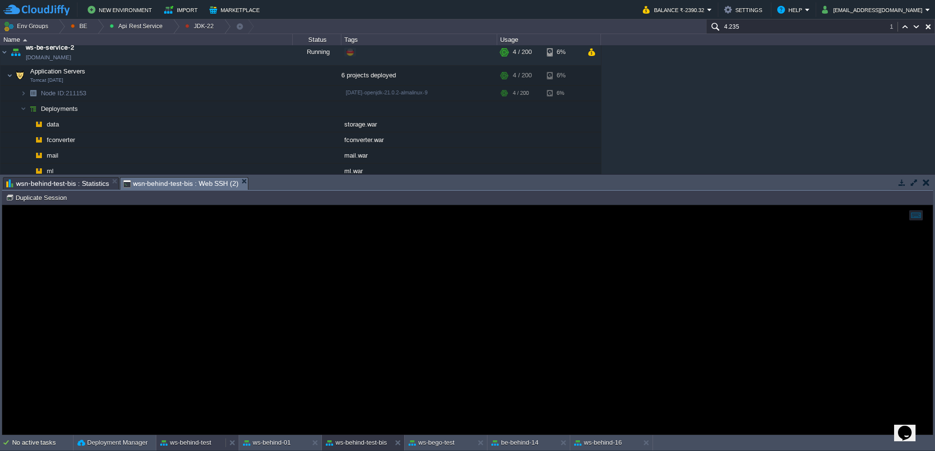
click at [198, 440] on button "ws-behind-test" at bounding box center [185, 443] width 51 height 10
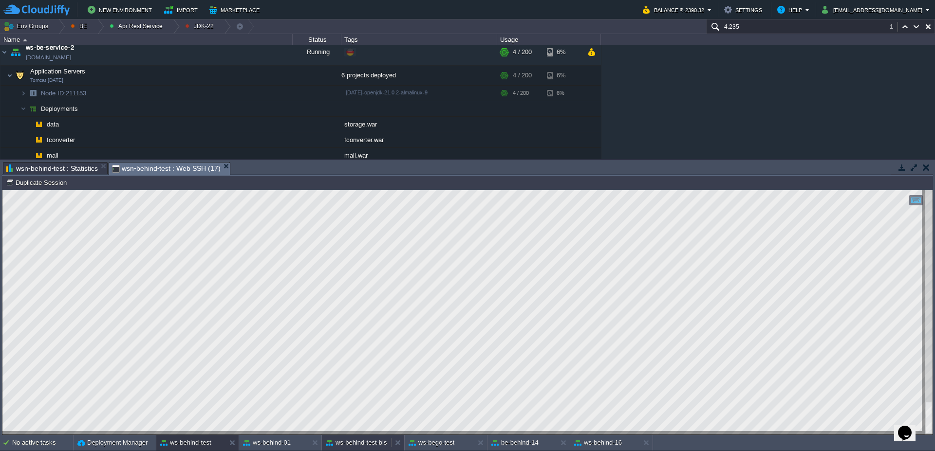
drag, startPoint x: 356, startPoint y: 447, endPoint x: 354, endPoint y: 187, distance: 259.1
click at [356, 447] on button "ws-behind-test-bis" at bounding box center [356, 443] width 61 height 10
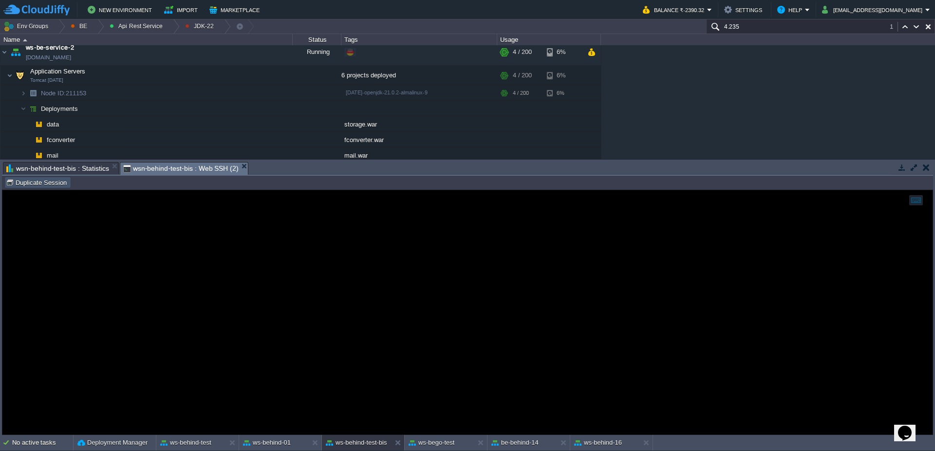
click at [55, 182] on button "Duplicate Session" at bounding box center [38, 182] width 64 height 9
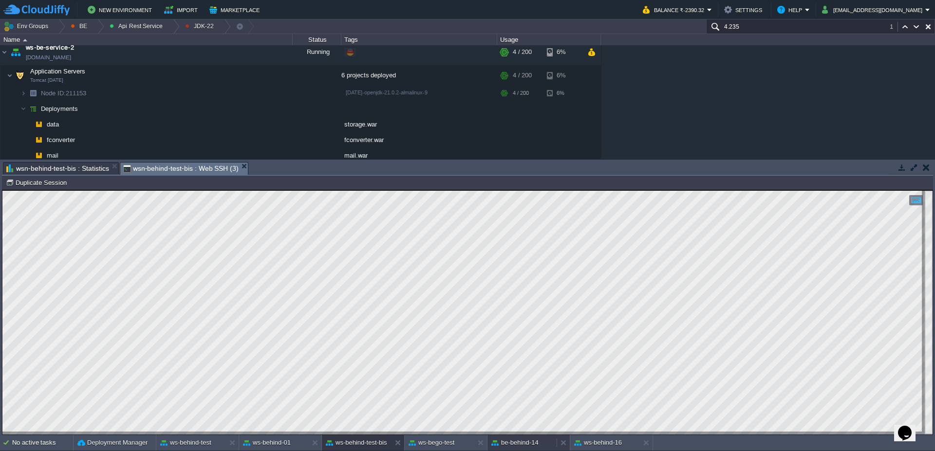
click at [536, 445] on button "be-behind-14" at bounding box center [514, 443] width 47 height 10
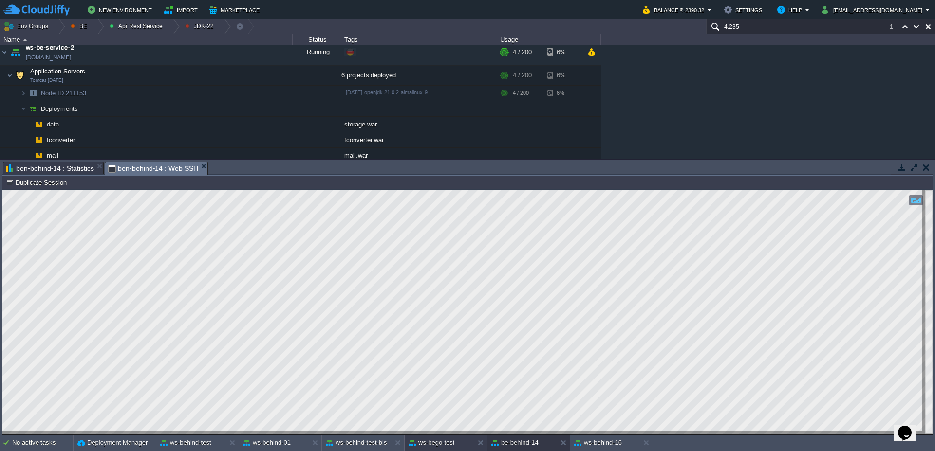
click at [431, 450] on div "ws-bego-test" at bounding box center [439, 443] width 69 height 16
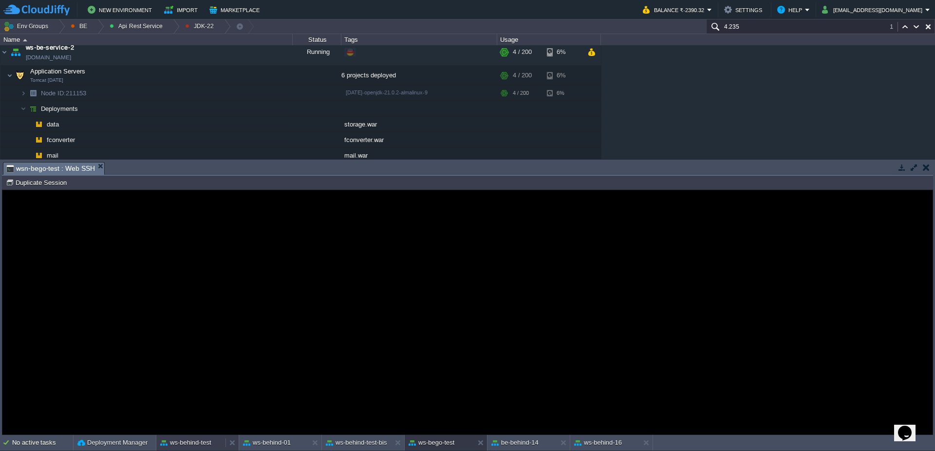
click at [190, 447] on button "ws-behind-test" at bounding box center [185, 443] width 51 height 10
